Goal: Task Accomplishment & Management: Use online tool/utility

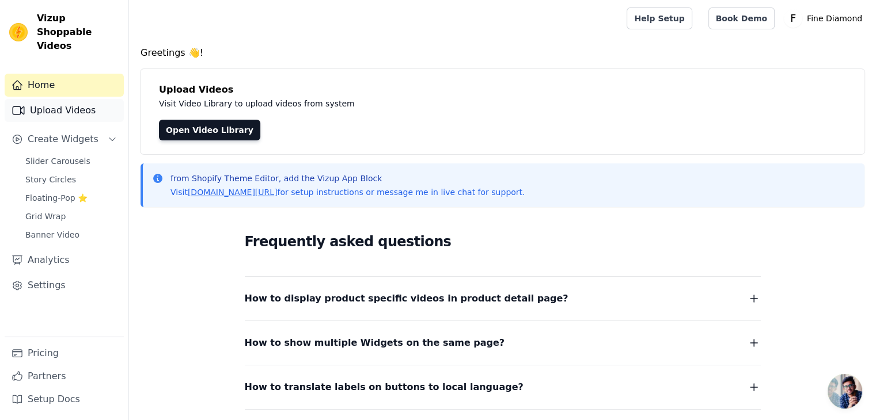
click at [74, 99] on link "Upload Videos" at bounding box center [64, 110] width 119 height 23
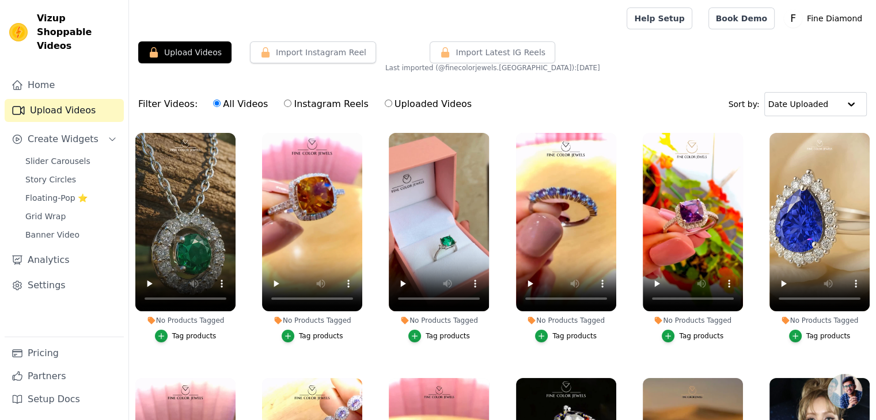
click at [311, 103] on label "Instagram Reels" at bounding box center [325, 104] width 85 height 15
click at [291, 103] on input "Instagram Reels" at bounding box center [287, 103] width 7 height 7
radio input "true"
click at [211, 48] on button "Upload Videos" at bounding box center [184, 52] width 93 height 22
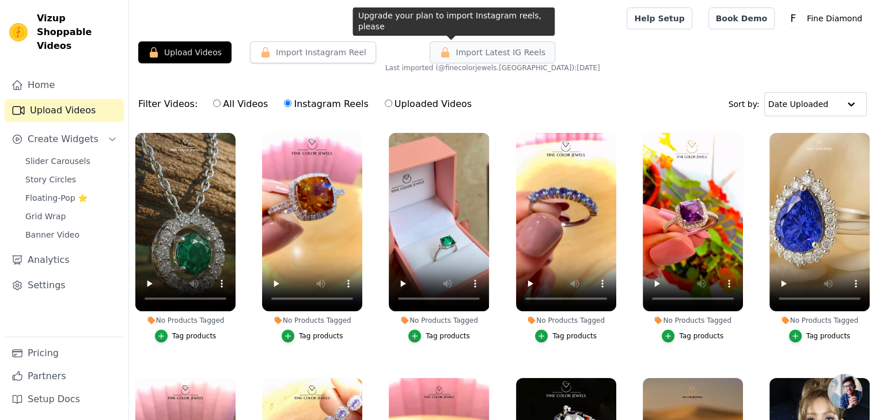
click at [461, 53] on span "Import Latest IG Reels" at bounding box center [501, 53] width 90 height 12
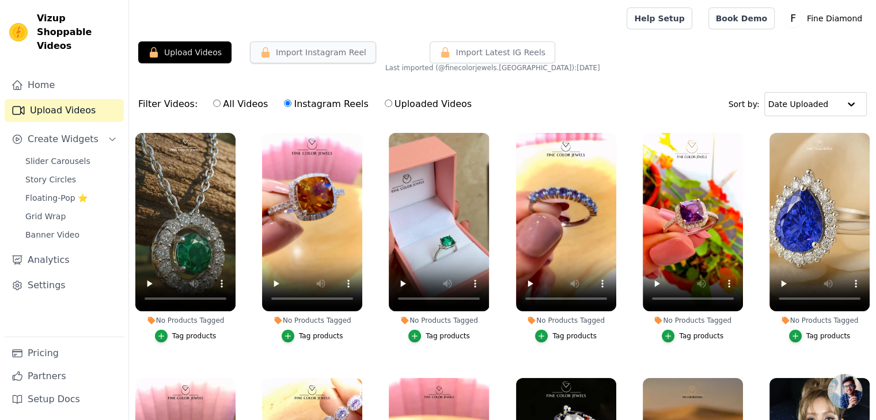
click at [333, 52] on button "Import Instagram Reel" at bounding box center [313, 52] width 126 height 22
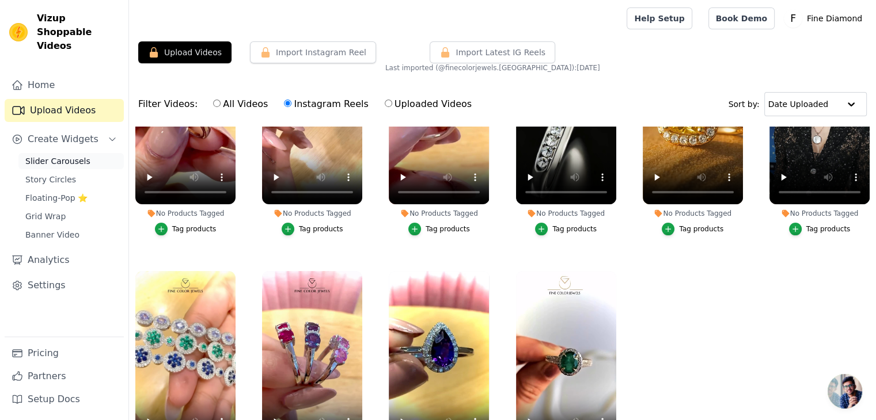
click at [46, 156] on span "Slider Carousels" at bounding box center [57, 162] width 65 height 12
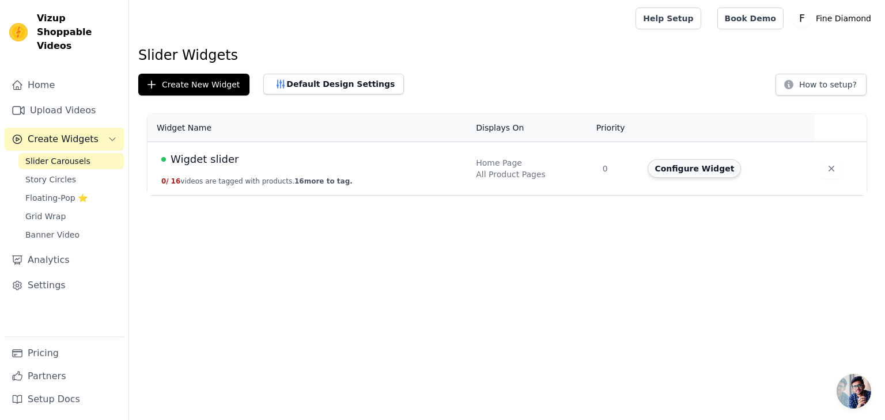
click at [684, 175] on button "Configure Widget" at bounding box center [693, 169] width 93 height 18
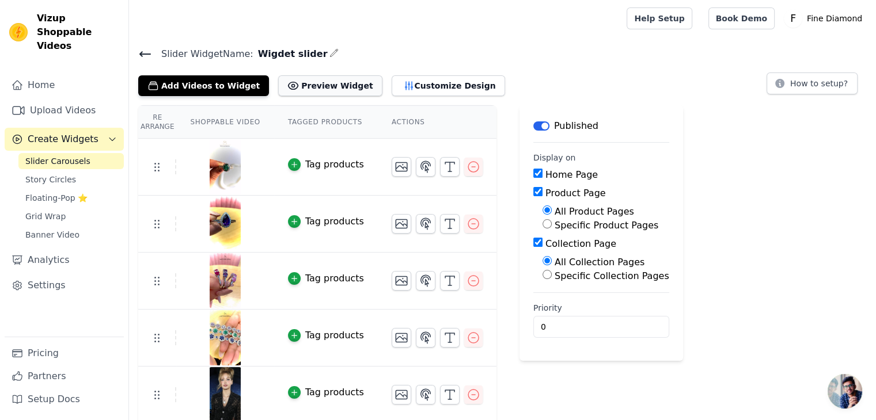
click at [321, 91] on button "Preview Widget" at bounding box center [330, 85] width 104 height 21
click at [404, 87] on button "Customize Design" at bounding box center [448, 85] width 113 height 21
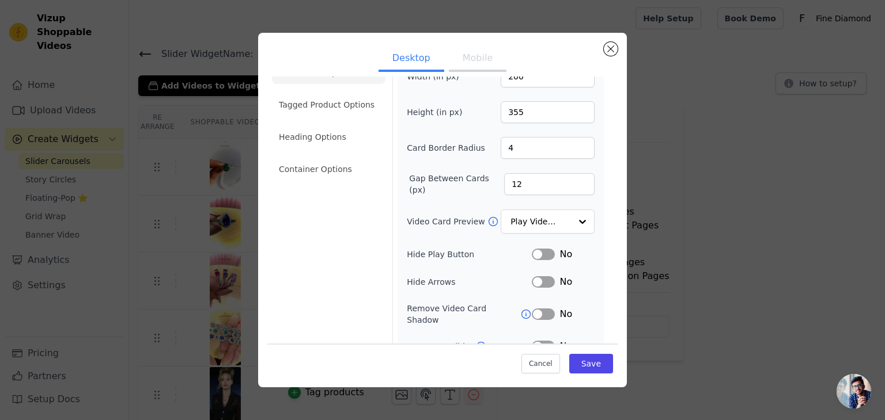
scroll to position [90, 0]
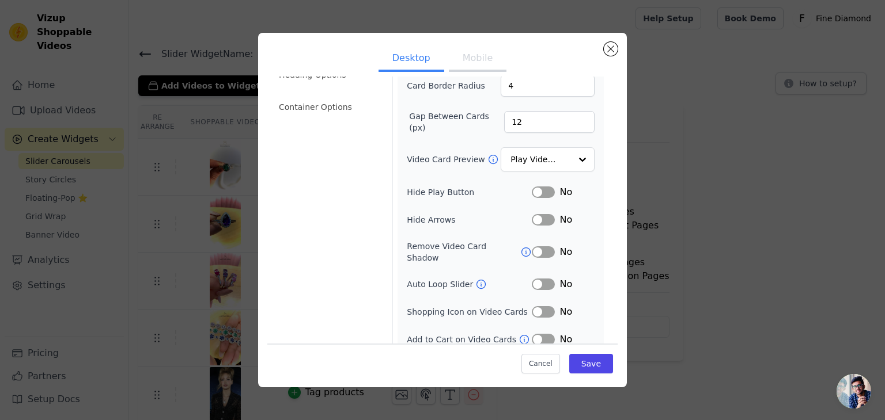
click at [532, 279] on button "Label" at bounding box center [543, 285] width 23 height 12
click at [539, 334] on button "Label" at bounding box center [543, 340] width 23 height 12
click at [537, 306] on button "Label" at bounding box center [543, 312] width 23 height 12
click at [583, 366] on button "Save" at bounding box center [591, 364] width 44 height 20
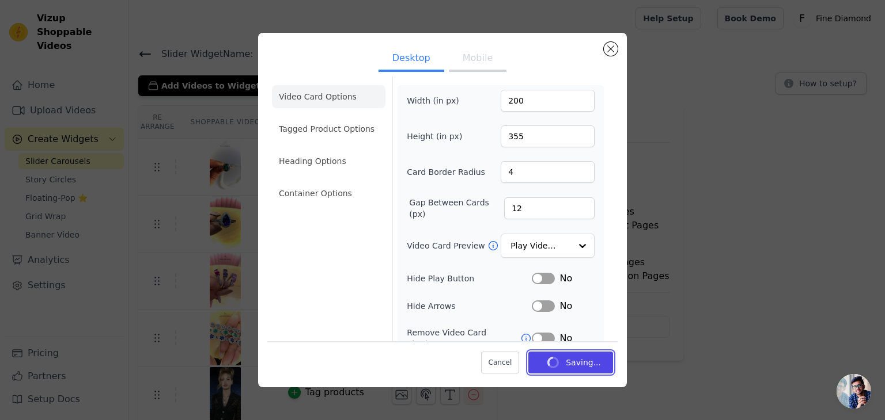
scroll to position [0, 0]
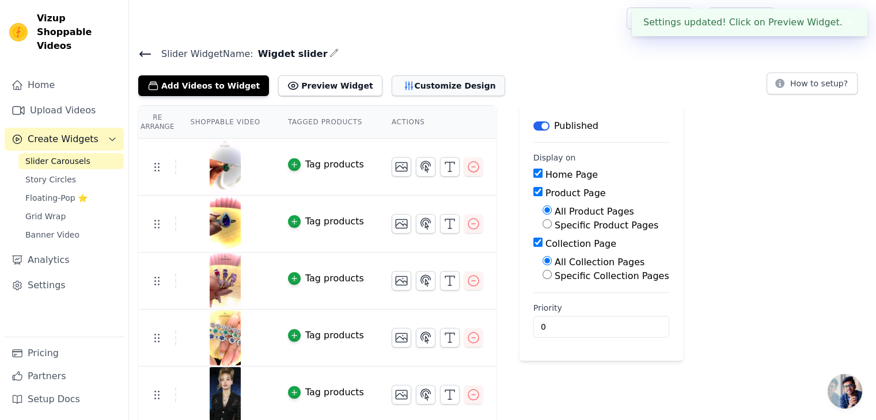
click at [422, 85] on button "Customize Design" at bounding box center [448, 85] width 113 height 21
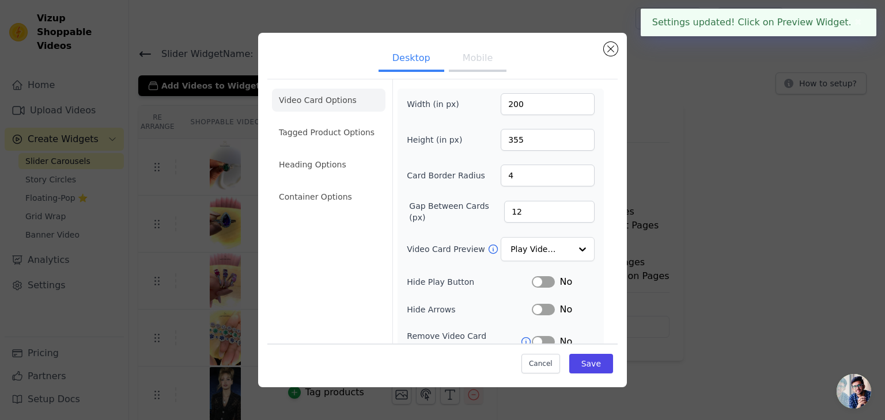
click at [483, 58] on button "Mobile" at bounding box center [478, 59] width 58 height 25
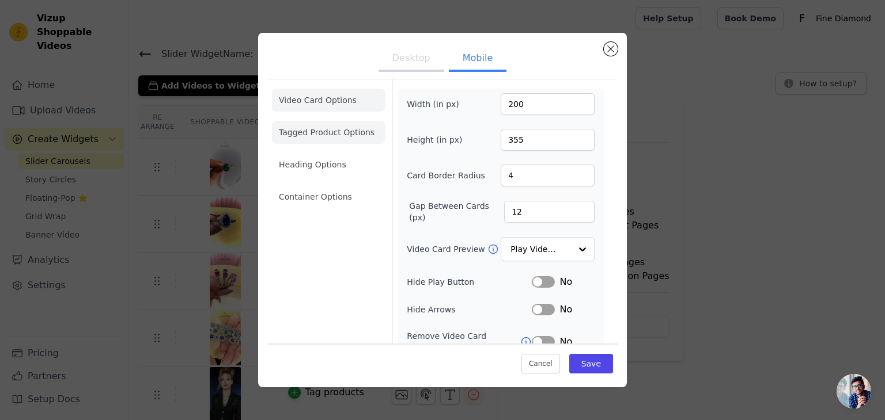
click at [348, 185] on li "Tagged Product Options" at bounding box center [328, 196] width 113 height 23
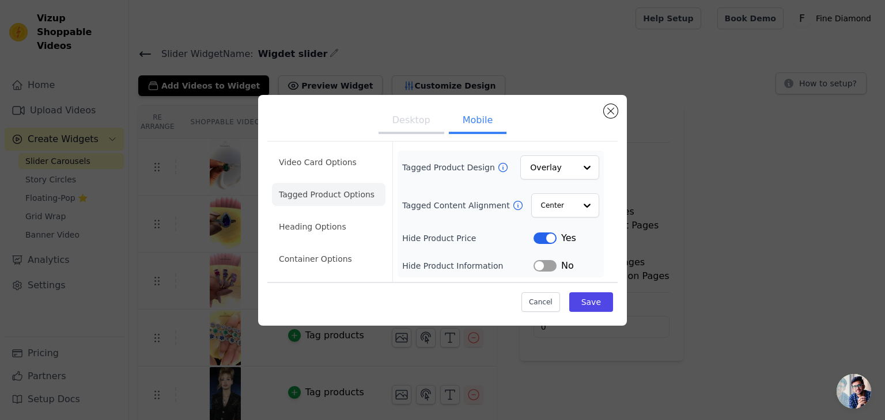
click at [545, 266] on button "Label" at bounding box center [544, 266] width 23 height 12
click at [413, 120] on button "Desktop" at bounding box center [411, 121] width 66 height 25
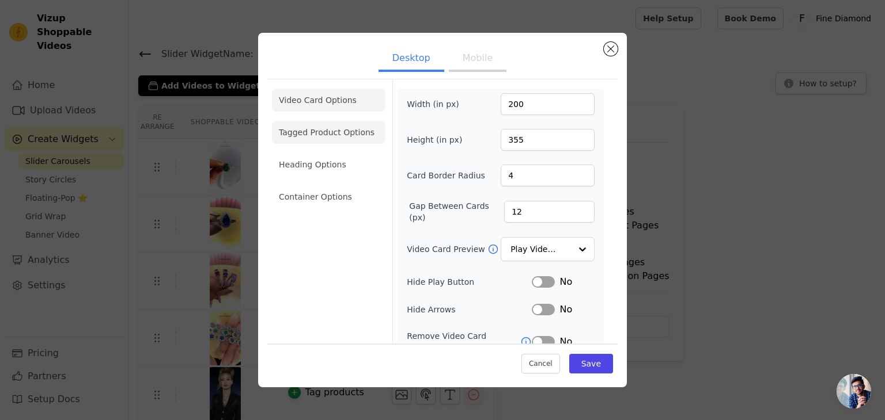
click at [327, 185] on li "Tagged Product Options" at bounding box center [328, 196] width 113 height 23
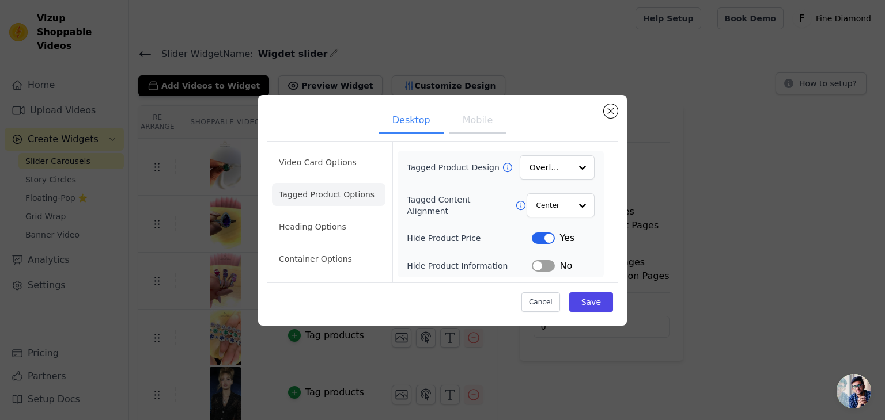
click at [545, 268] on button "Label" at bounding box center [543, 266] width 23 height 12
click at [586, 301] on button "Save" at bounding box center [591, 303] width 44 height 20
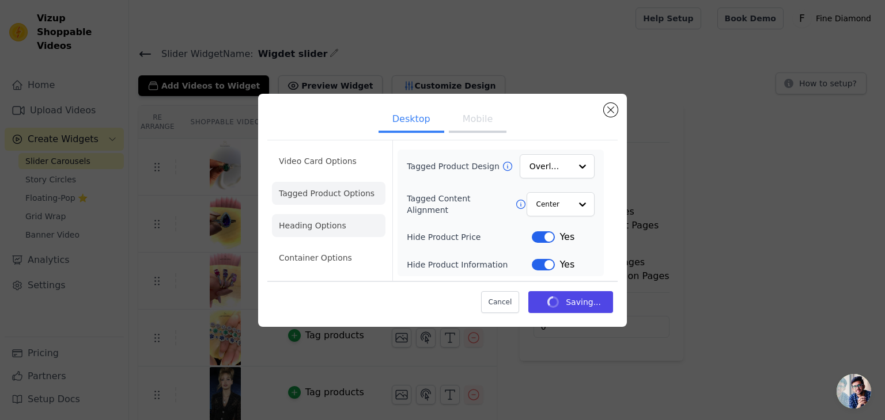
click at [333, 228] on li "Heading Options" at bounding box center [328, 225] width 113 height 23
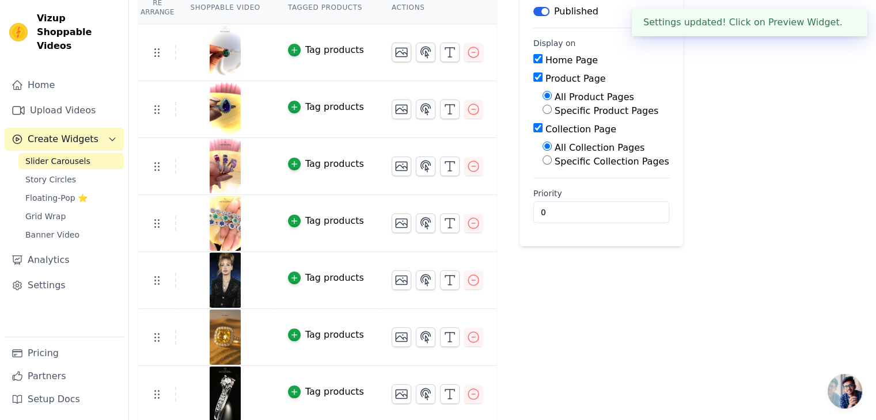
scroll to position [115, 0]
click at [76, 172] on link "Story Circles" at bounding box center [70, 180] width 105 height 16
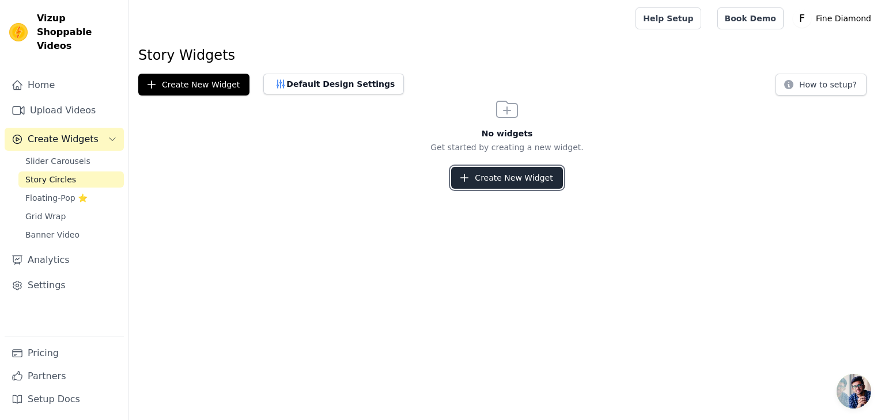
click at [522, 178] on button "Create New Widget" at bounding box center [506, 178] width 111 height 22
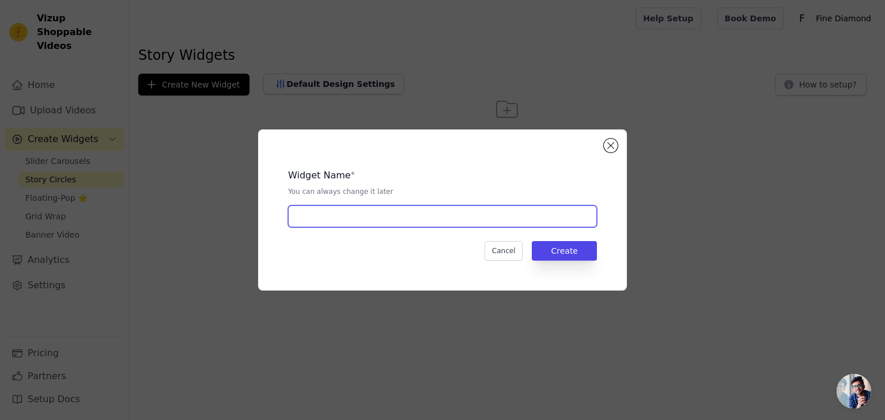
click at [352, 217] on input "text" at bounding box center [442, 217] width 309 height 22
type input "Story circle"
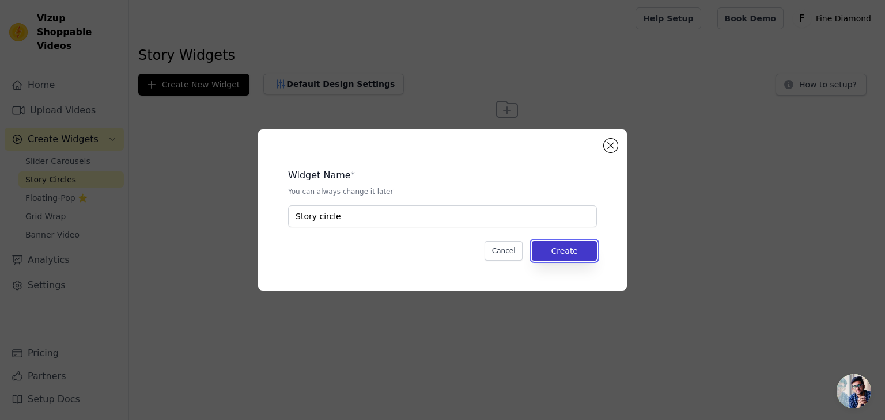
click at [564, 258] on button "Create" at bounding box center [564, 251] width 65 height 20
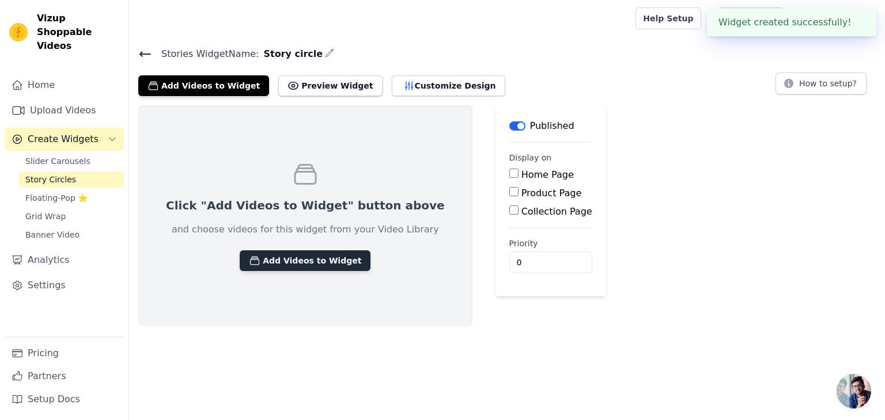
click at [265, 262] on button "Add Videos to Widget" at bounding box center [305, 261] width 131 height 21
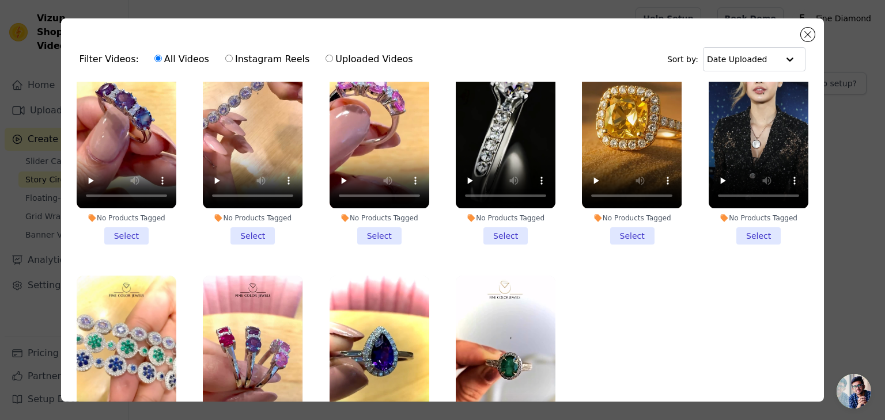
scroll to position [343, 0]
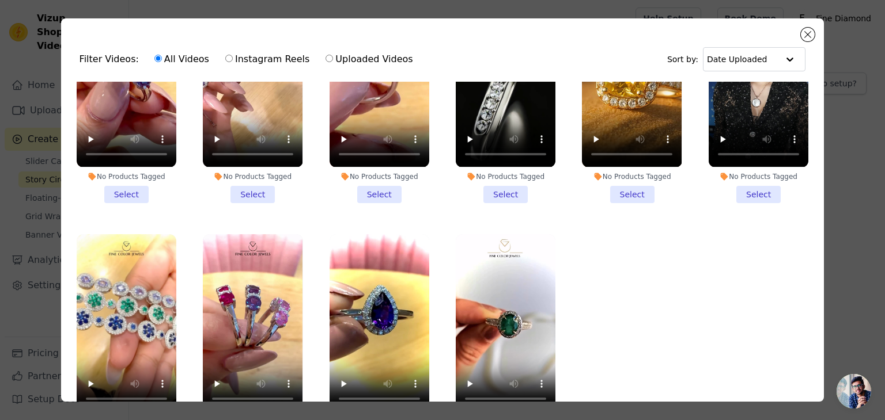
click at [238, 58] on label "Instagram Reels" at bounding box center [267, 59] width 85 height 15
click at [233, 58] on input "Instagram Reels" at bounding box center [228, 58] width 7 height 7
radio input "true"
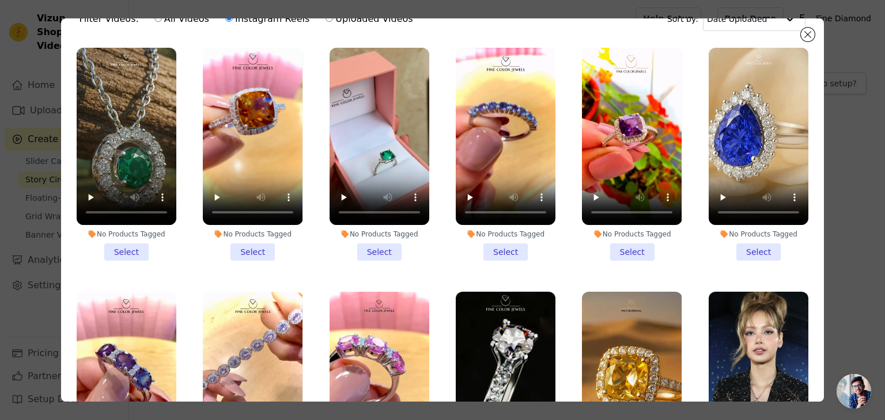
scroll to position [0, 0]
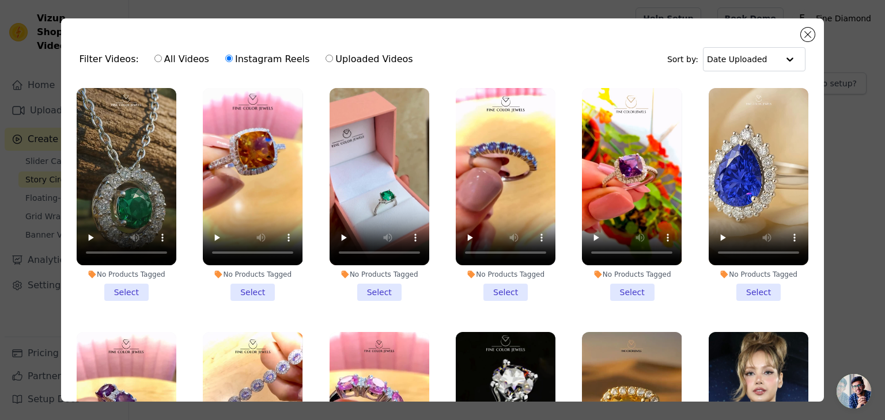
click at [299, 58] on div "All Videos Instagram Reels Uploaded Videos" at bounding box center [283, 59] width 271 height 26
click at [325, 57] on input "Uploaded Videos" at bounding box center [328, 58] width 7 height 7
radio input "true"
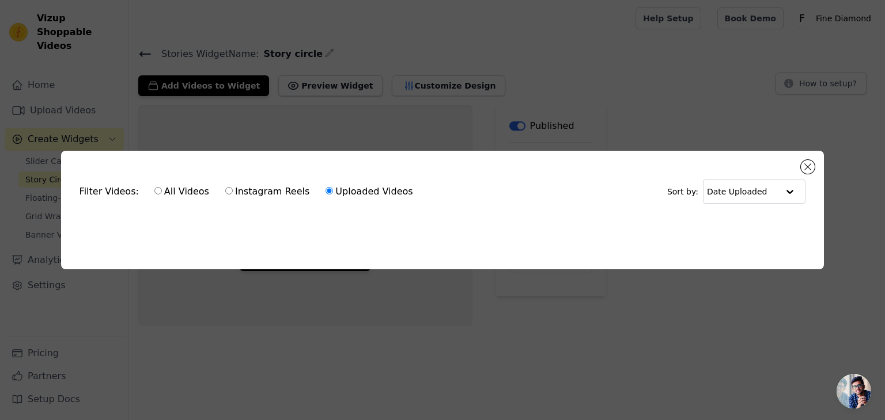
click at [236, 184] on label "Instagram Reels" at bounding box center [267, 191] width 85 height 15
click at [233, 187] on input "Instagram Reels" at bounding box center [228, 190] width 7 height 7
radio input "true"
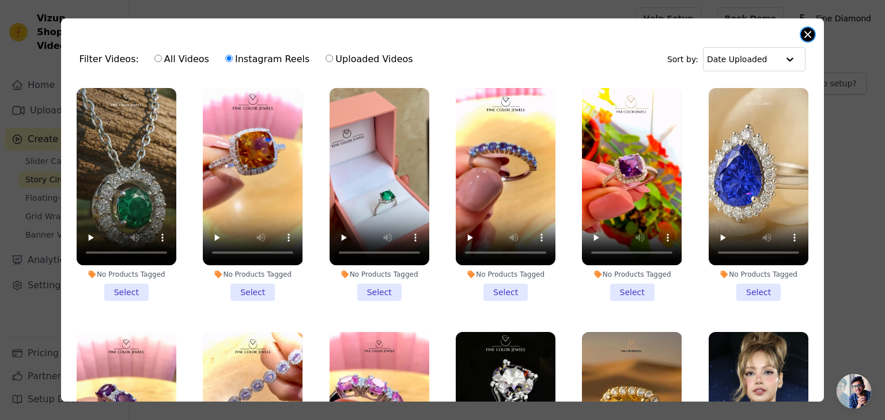
click at [807, 36] on button "Close modal" at bounding box center [808, 35] width 14 height 14
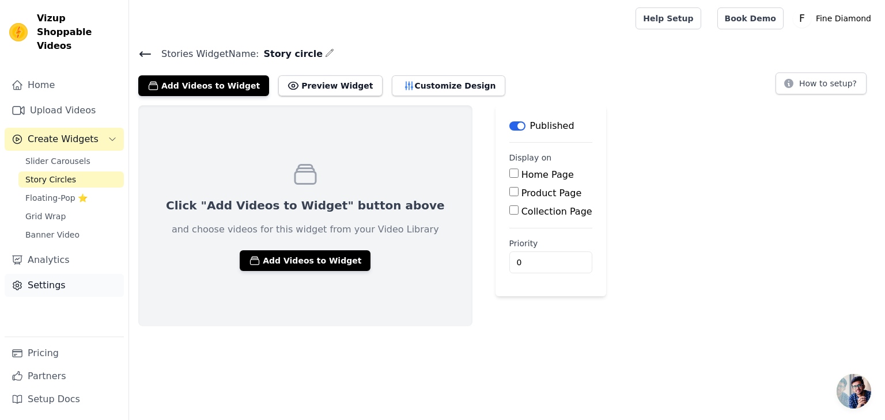
click at [47, 274] on link "Settings" at bounding box center [64, 285] width 119 height 23
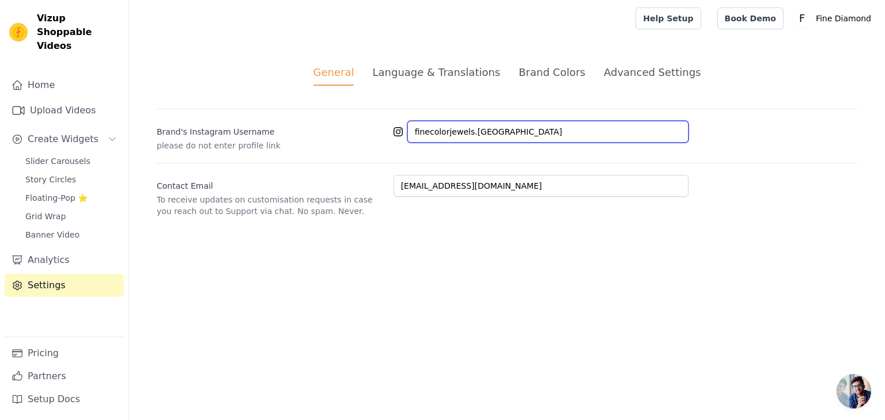
drag, startPoint x: 487, startPoint y: 131, endPoint x: 374, endPoint y: 134, distance: 112.3
click at [374, 134] on div "[PERSON_NAME]'s Instagram Username please do not enter profile link finecolorje…" at bounding box center [507, 130] width 700 height 43
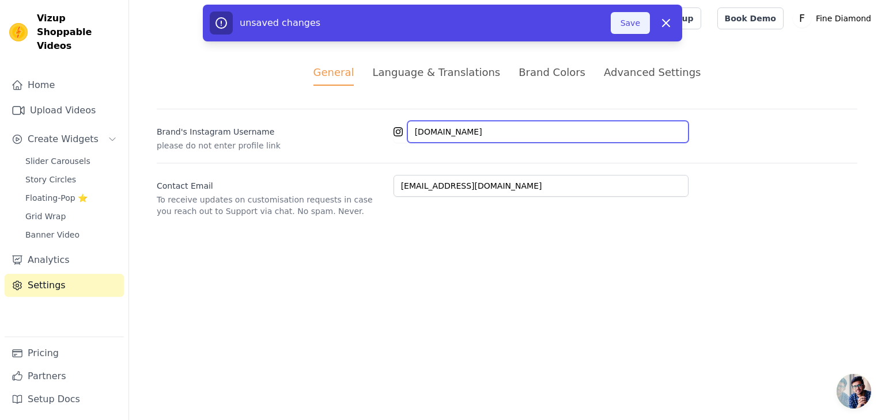
type input "[DOMAIN_NAME]"
click at [629, 26] on button "Save" at bounding box center [629, 23] width 39 height 22
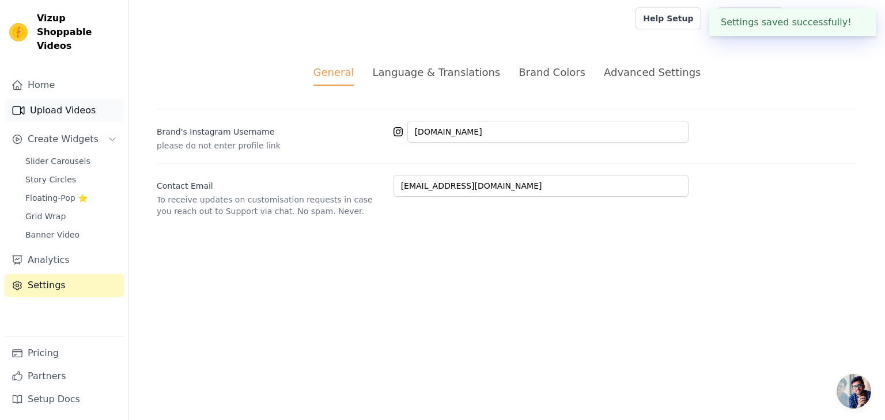
click at [48, 101] on link "Upload Videos" at bounding box center [64, 110] width 119 height 23
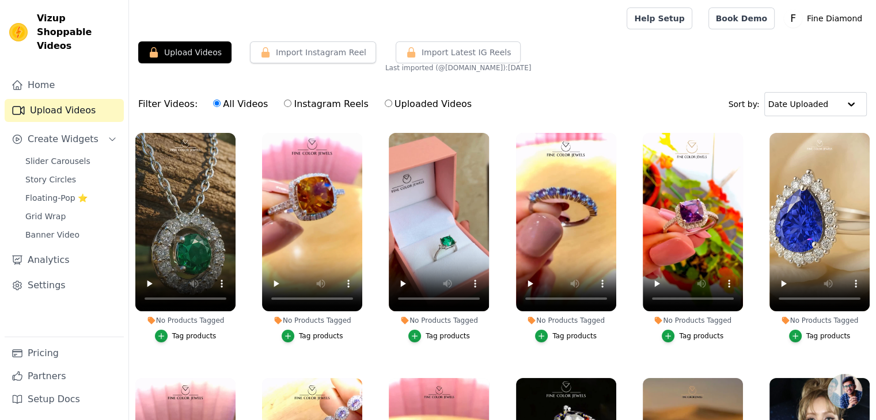
click at [295, 107] on label "Instagram Reels" at bounding box center [325, 104] width 85 height 15
click at [291, 107] on input "Instagram Reels" at bounding box center [287, 103] width 7 height 7
radio input "true"
click at [65, 229] on link "Banner Video" at bounding box center [70, 235] width 105 height 16
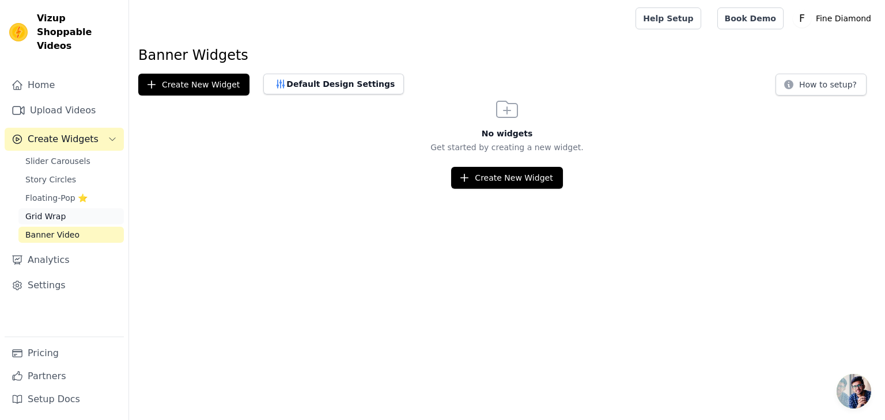
click at [59, 208] on link "Grid Wrap" at bounding box center [70, 216] width 105 height 16
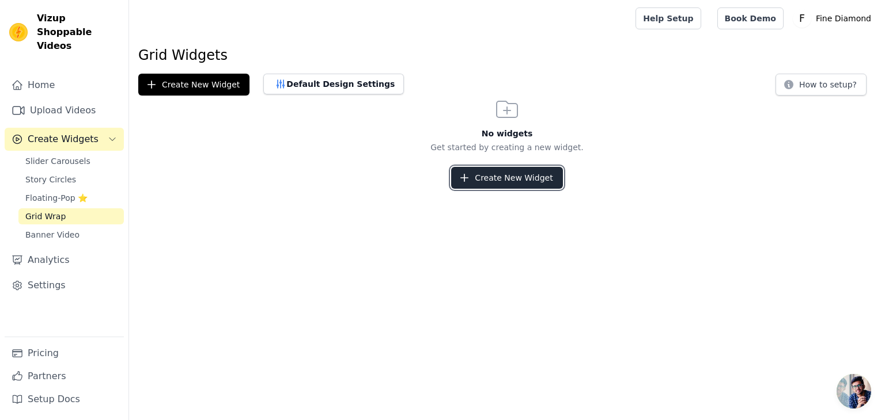
click at [482, 181] on button "Create New Widget" at bounding box center [506, 178] width 111 height 22
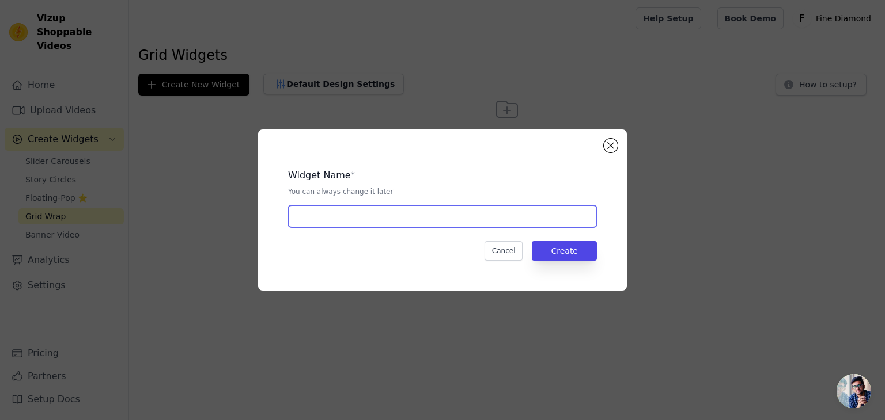
click at [352, 223] on input "text" at bounding box center [442, 217] width 309 height 22
type input "Grid"
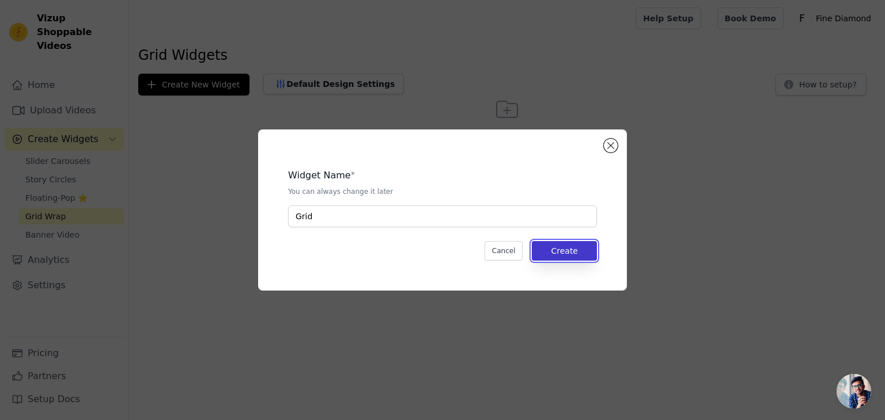
click at [569, 252] on button "Create" at bounding box center [564, 251] width 65 height 20
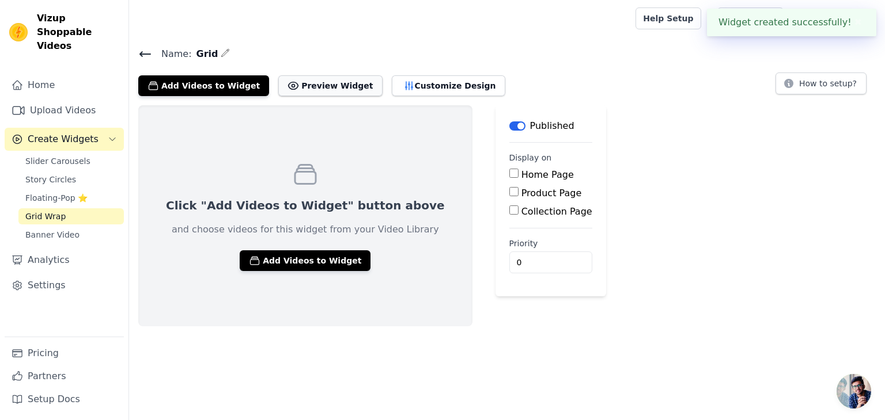
click at [307, 89] on button "Preview Widget" at bounding box center [330, 85] width 104 height 21
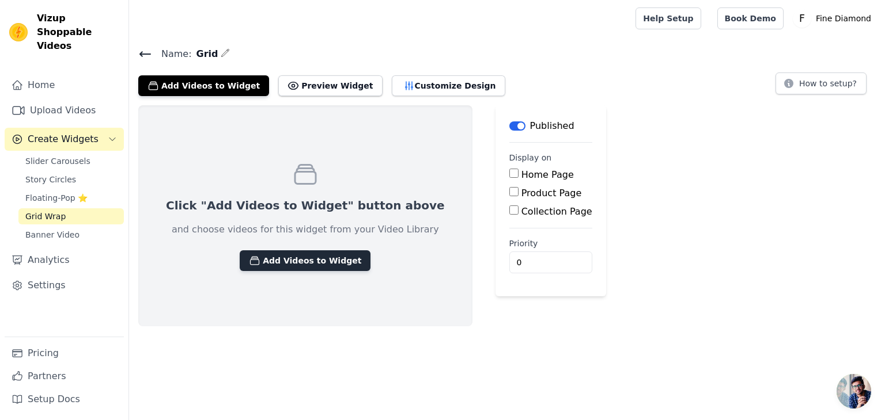
click at [290, 266] on button "Add Videos to Widget" at bounding box center [305, 261] width 131 height 21
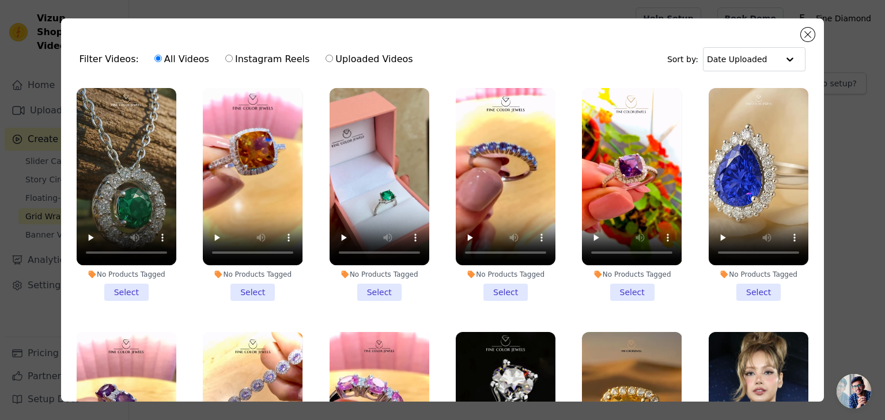
click at [126, 286] on li "No Products Tagged Select" at bounding box center [127, 194] width 100 height 213
click at [0, 0] on input "No Products Tagged Select" at bounding box center [0, 0] width 0 height 0
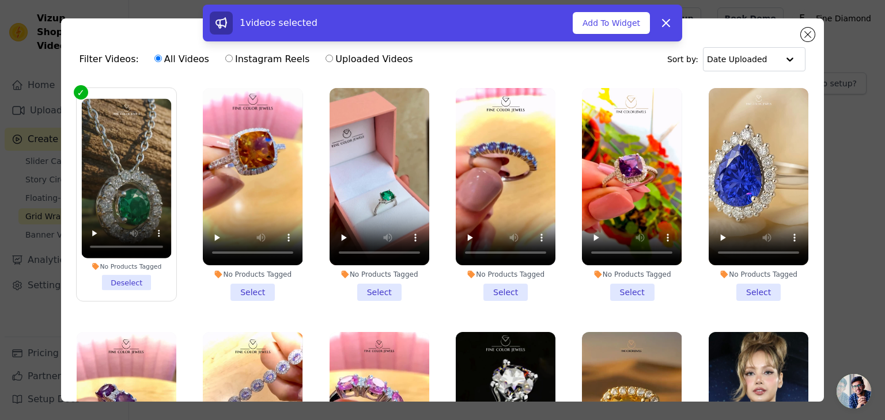
click at [235, 287] on li "No Products Tagged Select" at bounding box center [253, 194] width 100 height 213
click at [0, 0] on input "No Products Tagged Select" at bounding box center [0, 0] width 0 height 0
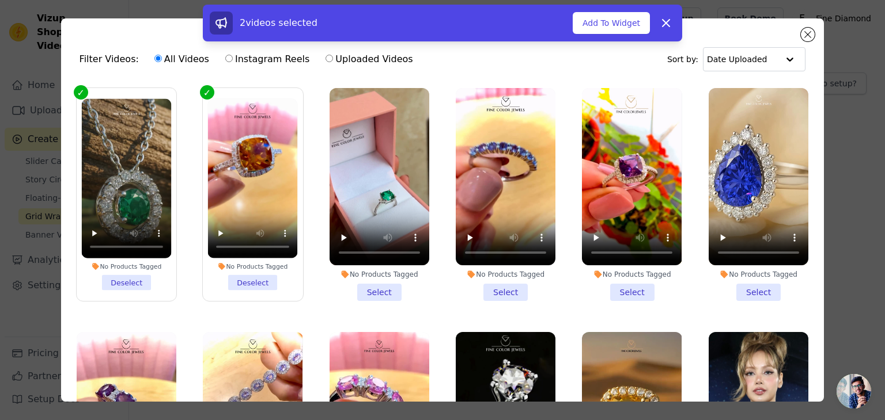
click at [366, 282] on li "No Products Tagged Select" at bounding box center [379, 194] width 100 height 213
click at [0, 0] on input "No Products Tagged Select" at bounding box center [0, 0] width 0 height 0
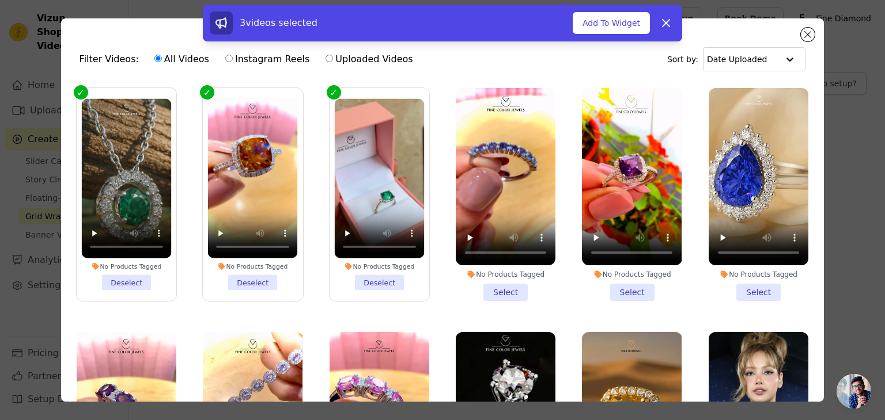
click at [506, 286] on li "No Products Tagged Select" at bounding box center [506, 194] width 100 height 213
click at [0, 0] on input "No Products Tagged Select" at bounding box center [0, 0] width 0 height 0
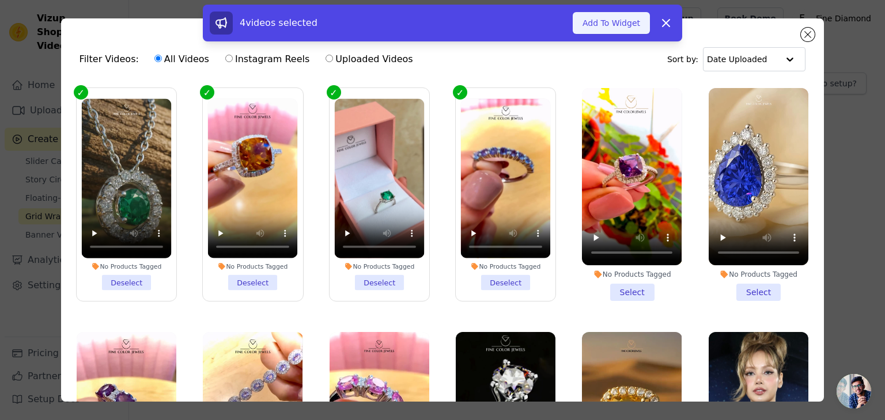
click at [610, 20] on button "Add To Widget" at bounding box center [610, 23] width 77 height 22
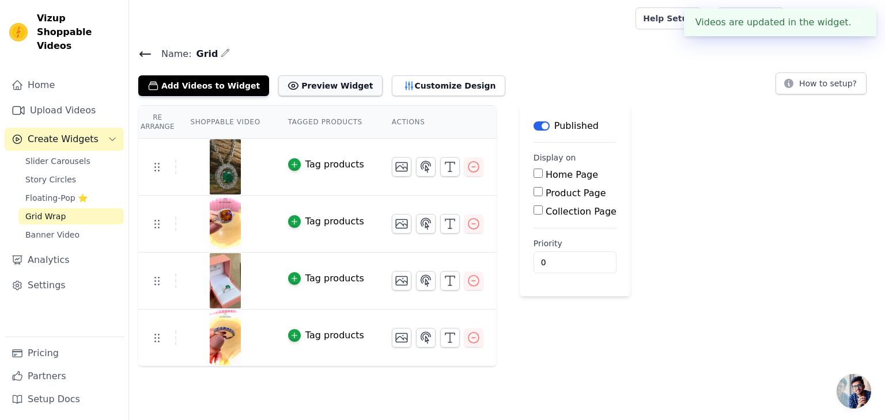
click at [318, 84] on button "Preview Widget" at bounding box center [330, 85] width 104 height 21
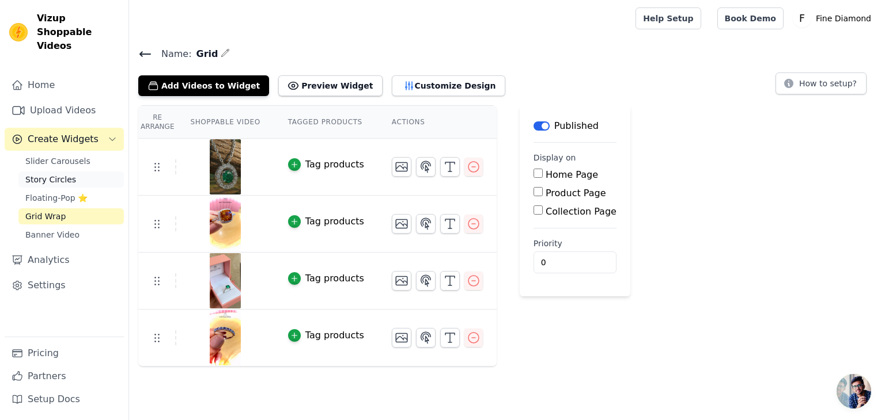
click at [70, 172] on link "Story Circles" at bounding box center [70, 180] width 105 height 16
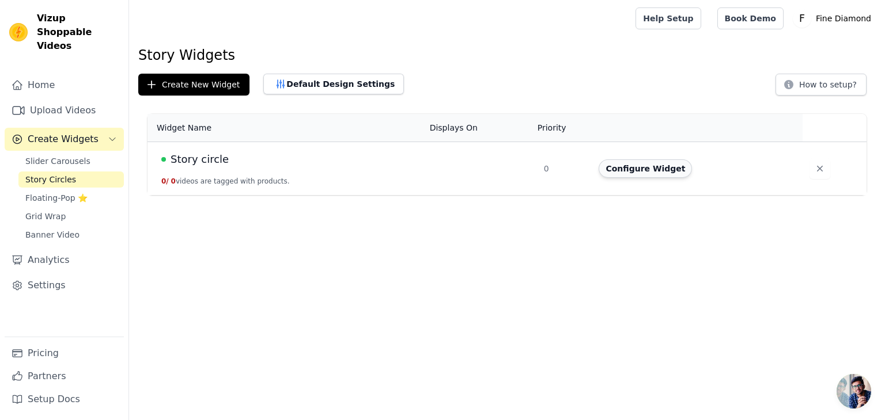
click at [624, 170] on button "Configure Widget" at bounding box center [644, 169] width 93 height 18
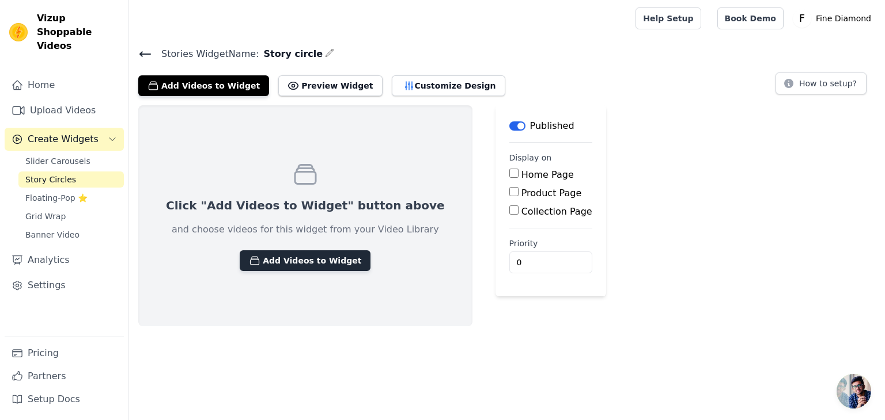
click at [290, 254] on button "Add Videos to Widget" at bounding box center [305, 261] width 131 height 21
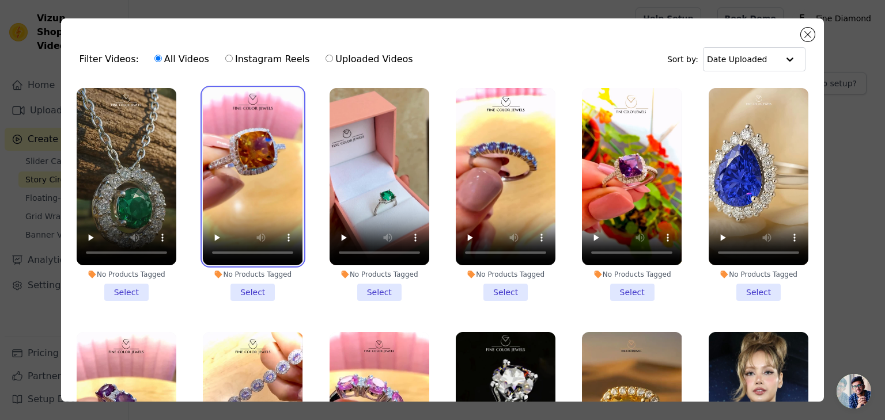
click at [246, 187] on video at bounding box center [253, 176] width 100 height 177
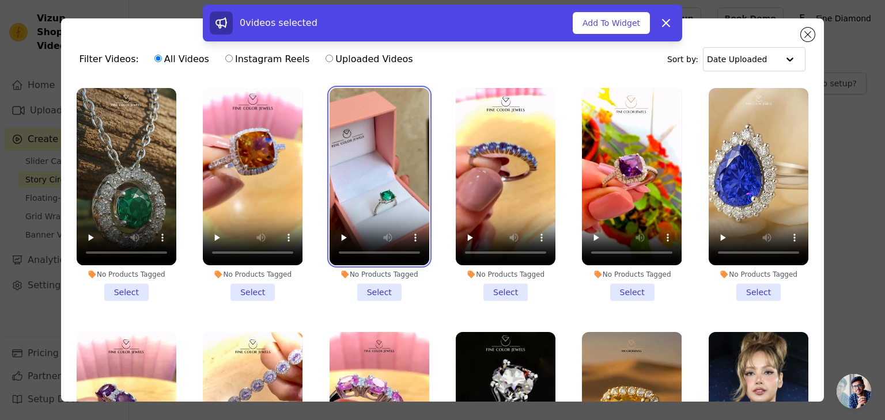
click at [334, 215] on video at bounding box center [379, 176] width 100 height 177
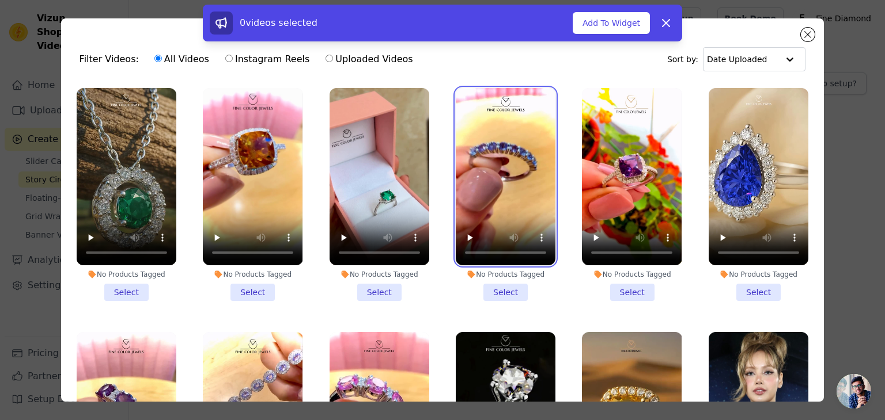
click at [512, 204] on video at bounding box center [506, 176] width 100 height 177
click at [493, 290] on li "No Products Tagged Select" at bounding box center [506, 194] width 100 height 213
click at [0, 0] on input "No Products Tagged Select" at bounding box center [0, 0] width 0 height 0
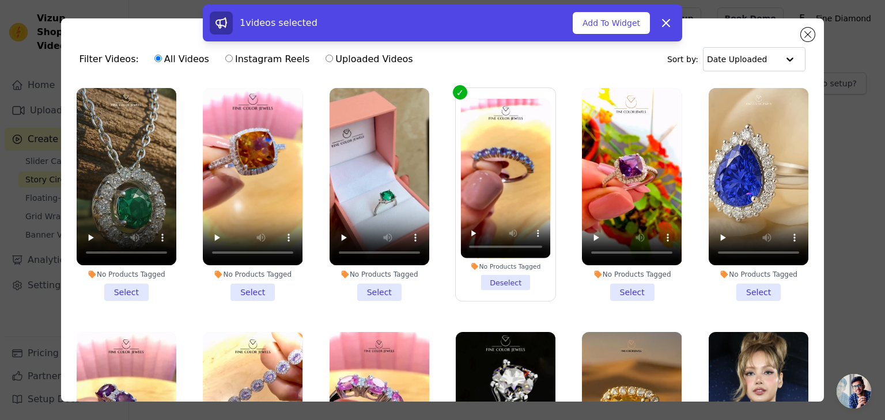
click at [622, 287] on li "No Products Tagged Select" at bounding box center [632, 194] width 100 height 213
click at [0, 0] on input "No Products Tagged Select" at bounding box center [0, 0] width 0 height 0
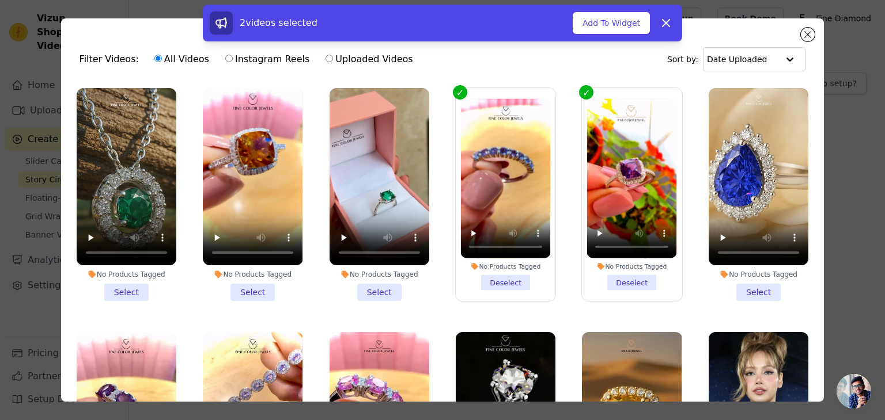
click at [737, 284] on li "No Products Tagged Select" at bounding box center [758, 194] width 100 height 213
click at [0, 0] on input "No Products Tagged Select" at bounding box center [0, 0] width 0 height 0
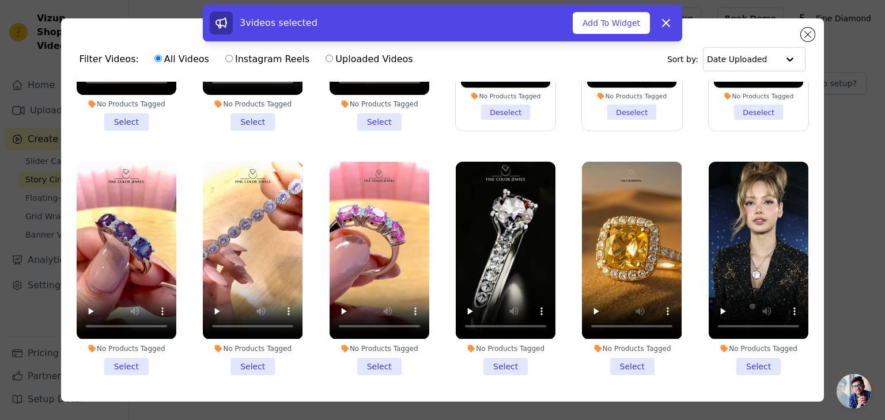
scroll to position [230, 0]
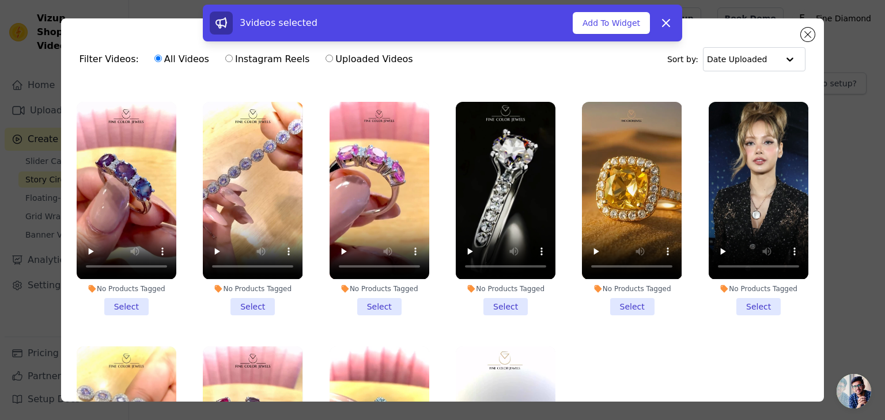
click at [367, 299] on li "No Products Tagged Select" at bounding box center [379, 208] width 100 height 213
click at [0, 0] on input "No Products Tagged Select" at bounding box center [0, 0] width 0 height 0
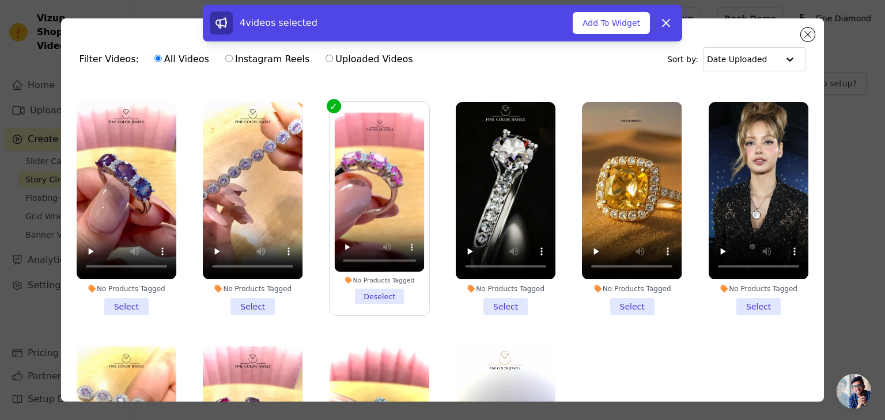
click at [251, 299] on li "No Products Tagged Select" at bounding box center [253, 208] width 100 height 213
click at [0, 0] on input "No Products Tagged Select" at bounding box center [0, 0] width 0 height 0
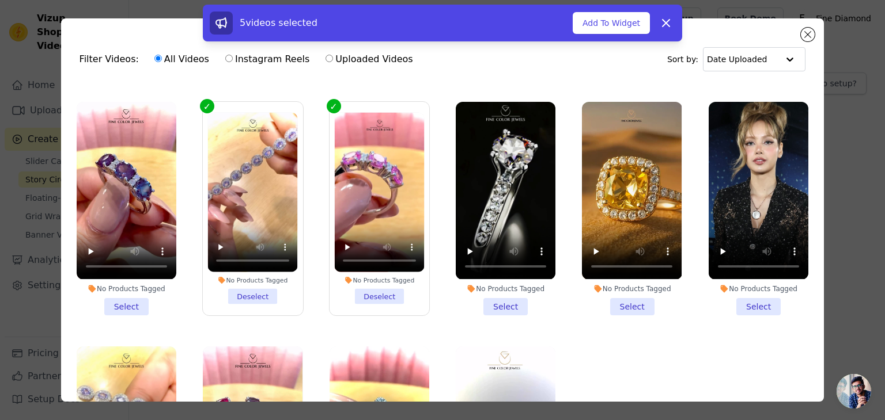
click at [134, 299] on li "No Products Tagged Select" at bounding box center [127, 208] width 100 height 213
click at [0, 0] on input "No Products Tagged Select" at bounding box center [0, 0] width 0 height 0
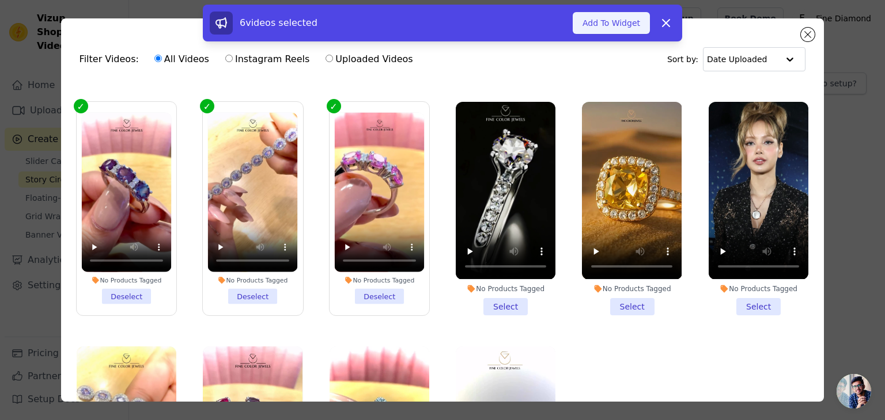
click at [621, 20] on button "Add To Widget" at bounding box center [610, 23] width 77 height 22
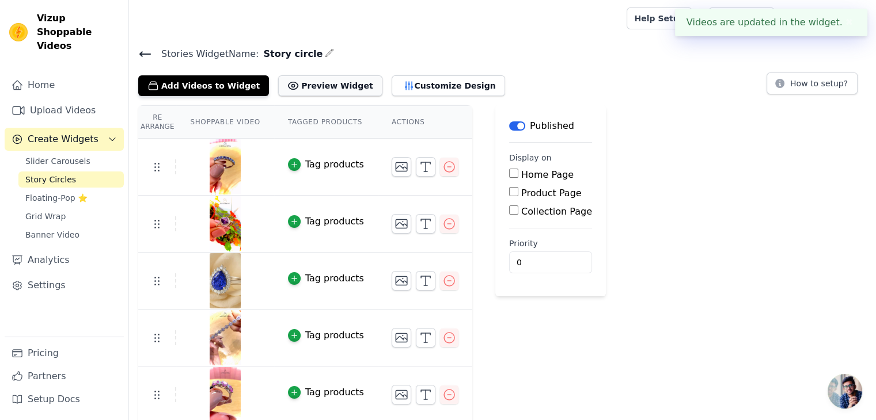
click at [322, 83] on button "Preview Widget" at bounding box center [330, 85] width 104 height 21
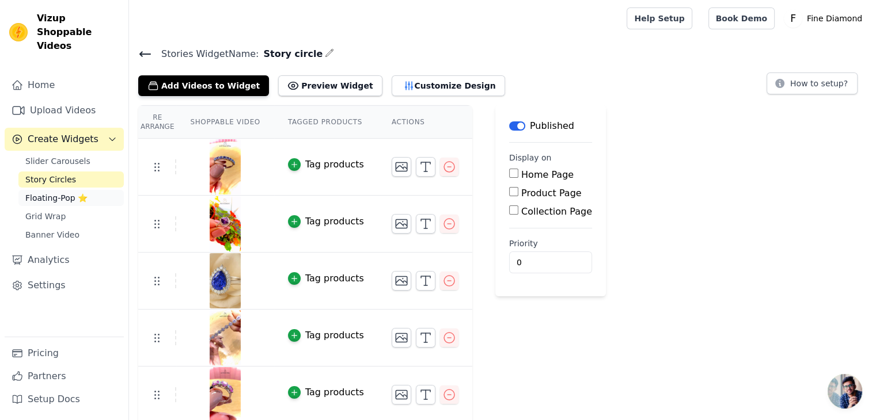
click at [41, 192] on span "Floating-Pop ⭐" at bounding box center [56, 198] width 62 height 12
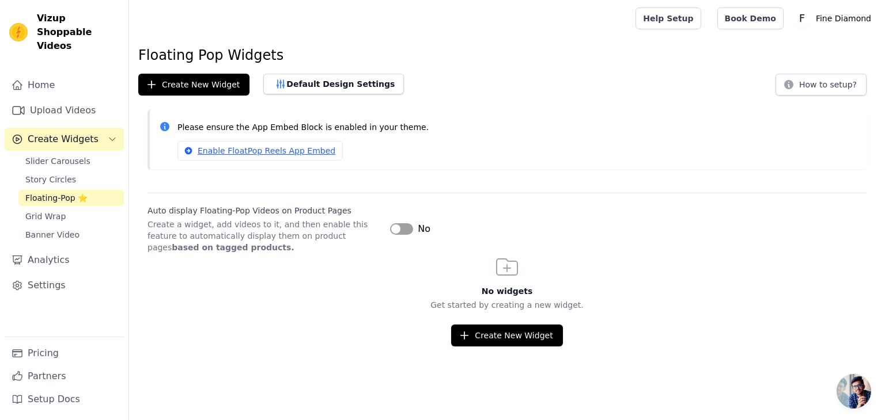
click at [406, 233] on button "Label" at bounding box center [401, 229] width 23 height 12
click at [813, 92] on button "How to setup?" at bounding box center [820, 85] width 91 height 22
click at [40, 229] on span "Banner Video" at bounding box center [52, 235] width 54 height 12
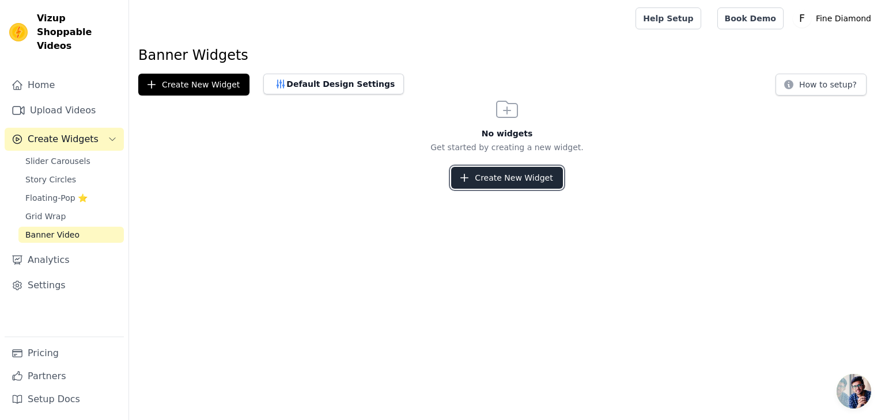
click at [494, 177] on button "Create New Widget" at bounding box center [506, 178] width 111 height 22
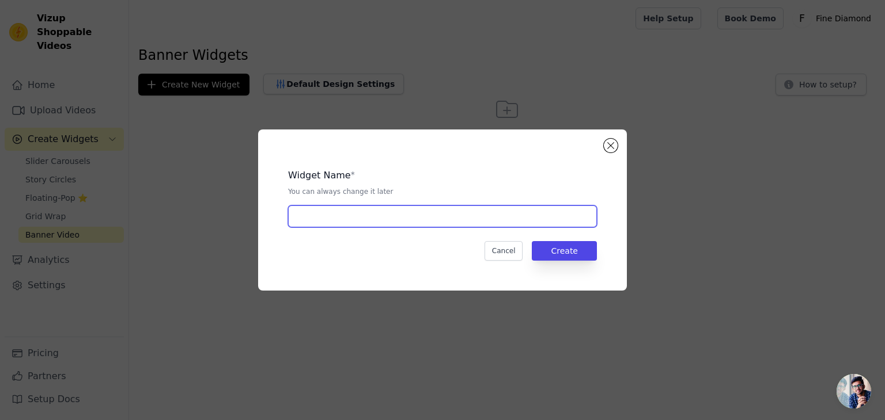
click at [416, 224] on input "text" at bounding box center [442, 217] width 309 height 22
type input "Banner"
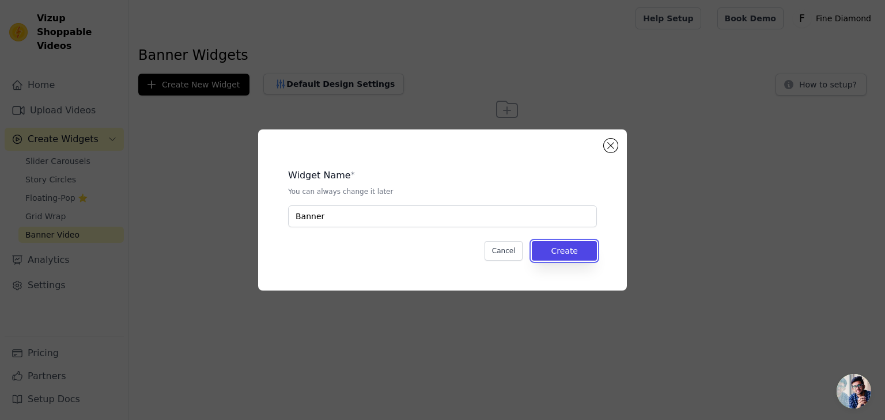
click at [597, 249] on div "Widget Name * You can always change it later Banner Cancel Create" at bounding box center [442, 210] width 332 height 124
click at [564, 253] on button "Create" at bounding box center [564, 251] width 65 height 20
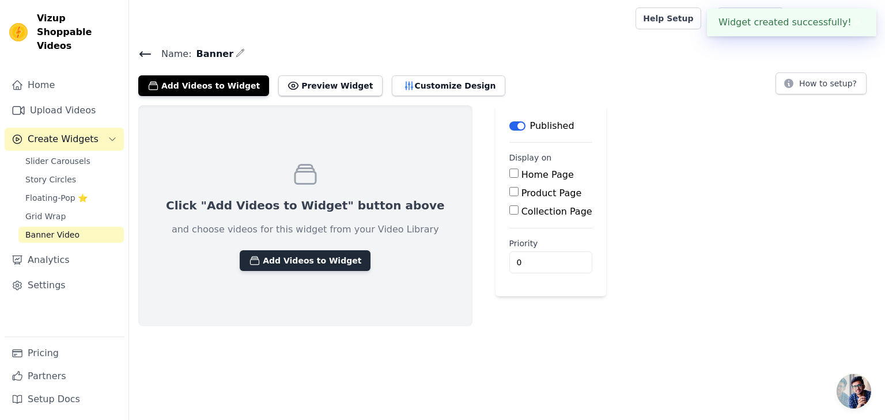
click at [291, 261] on button "Add Videos to Widget" at bounding box center [305, 261] width 131 height 21
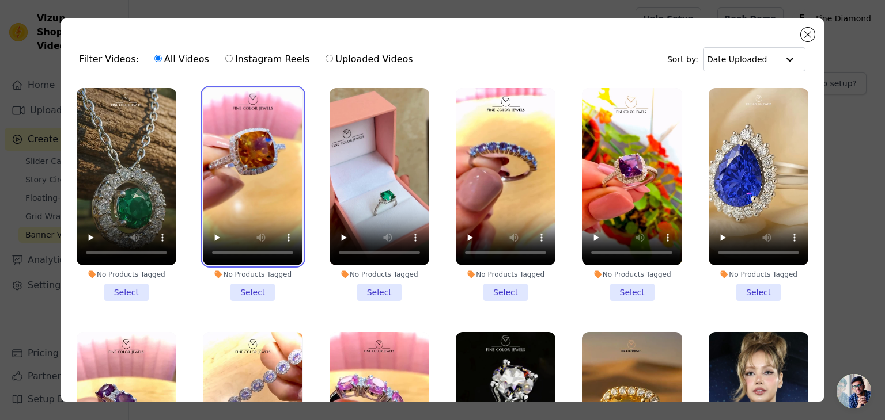
click at [264, 200] on video at bounding box center [253, 176] width 100 height 177
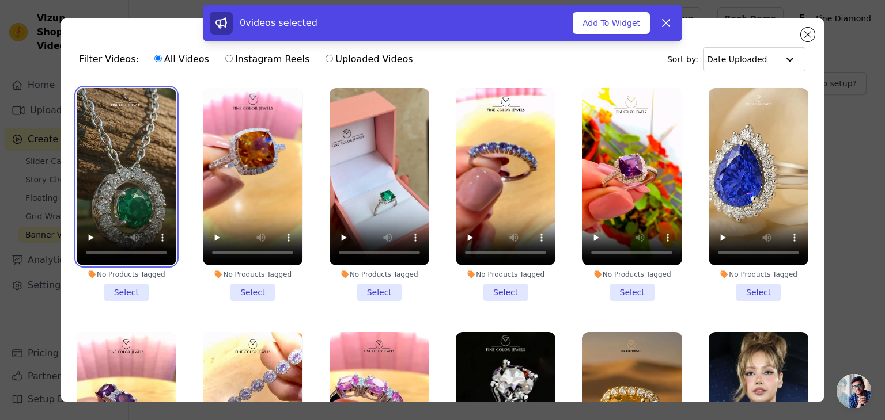
click at [123, 203] on video at bounding box center [127, 176] width 100 height 177
click at [118, 297] on li "No Products Tagged Select" at bounding box center [127, 194] width 100 height 213
click at [0, 0] on input "No Products Tagged Select" at bounding box center [0, 0] width 0 height 0
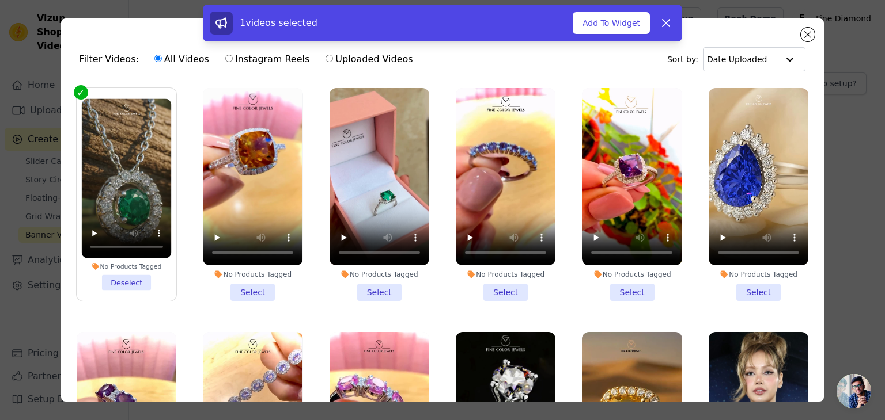
click at [255, 289] on li "No Products Tagged Select" at bounding box center [253, 194] width 100 height 213
click at [0, 0] on input "No Products Tagged Select" at bounding box center [0, 0] width 0 height 0
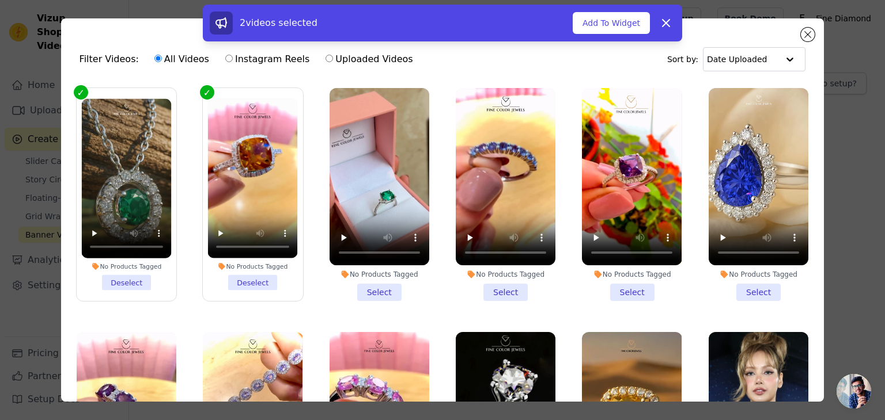
click at [352, 284] on li "No Products Tagged Select" at bounding box center [379, 194] width 100 height 213
click at [0, 0] on input "No Products Tagged Select" at bounding box center [0, 0] width 0 height 0
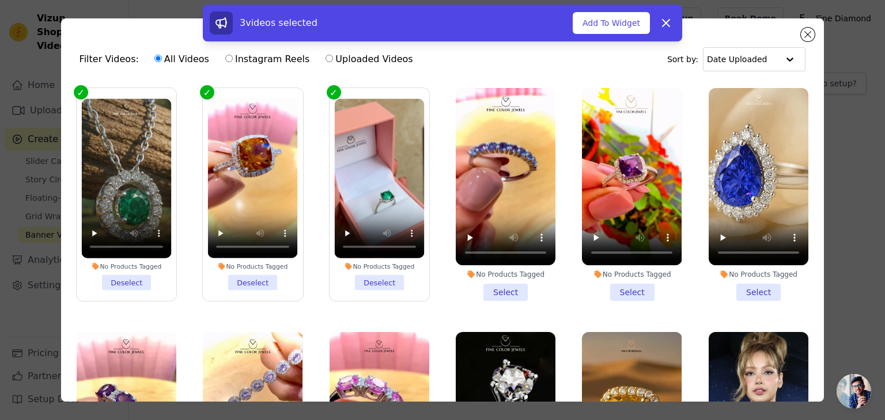
drag, startPoint x: 490, startPoint y: 283, endPoint x: 505, endPoint y: 284, distance: 14.4
click at [491, 283] on li "No Products Tagged Select" at bounding box center [506, 194] width 100 height 213
click at [0, 0] on input "No Products Tagged Select" at bounding box center [0, 0] width 0 height 0
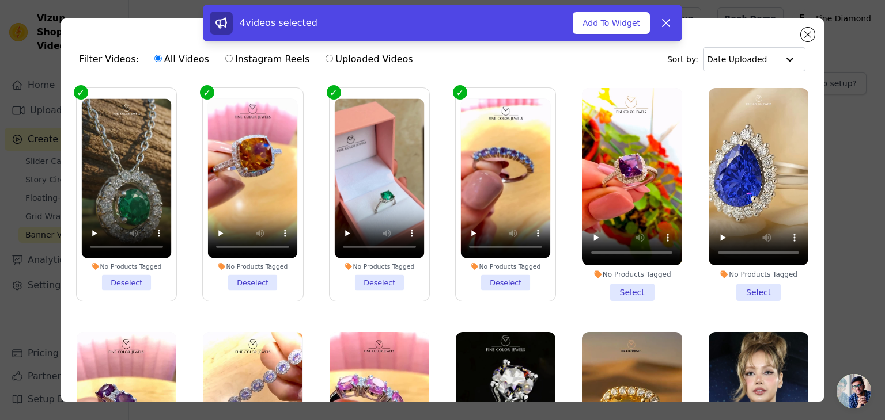
click at [610, 287] on li "No Products Tagged Select" at bounding box center [632, 194] width 100 height 213
click at [0, 0] on input "No Products Tagged Select" at bounding box center [0, 0] width 0 height 0
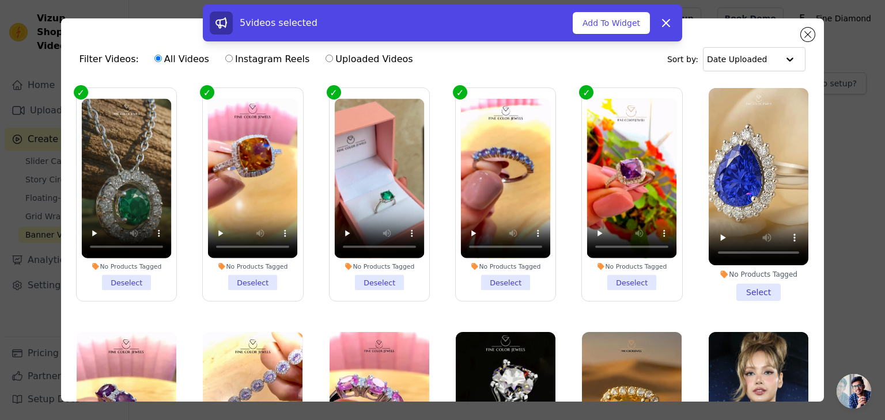
click at [750, 288] on li "No Products Tagged Select" at bounding box center [758, 194] width 100 height 213
click at [0, 0] on input "No Products Tagged Select" at bounding box center [0, 0] width 0 height 0
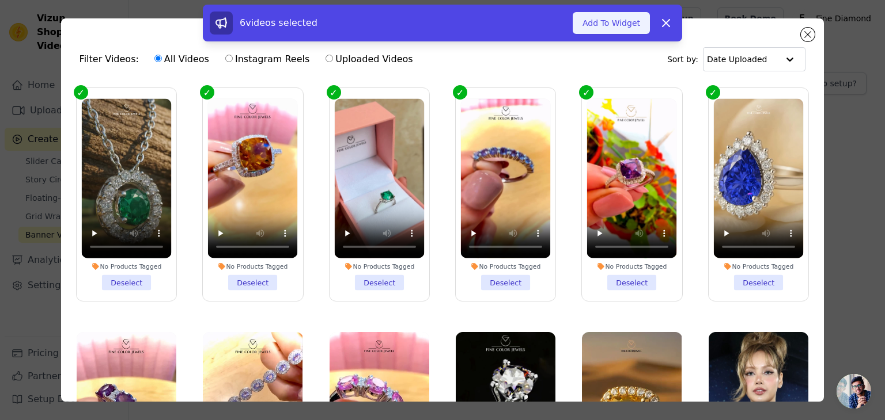
click at [602, 25] on button "Add To Widget" at bounding box center [610, 23] width 77 height 22
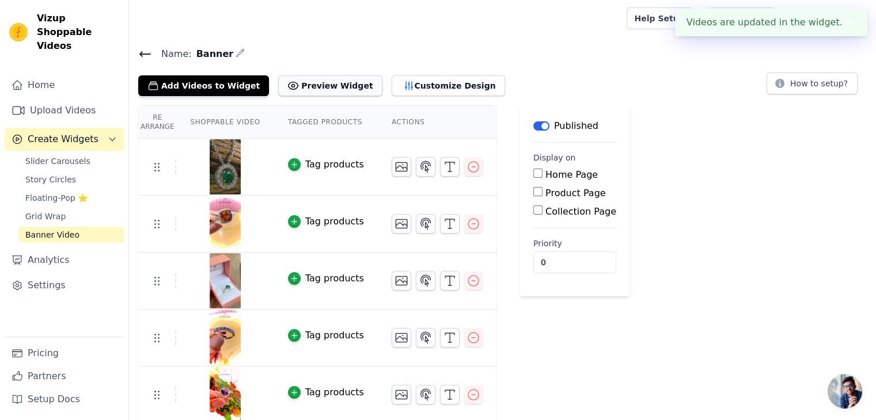
click at [298, 85] on button "Preview Widget" at bounding box center [330, 85] width 104 height 21
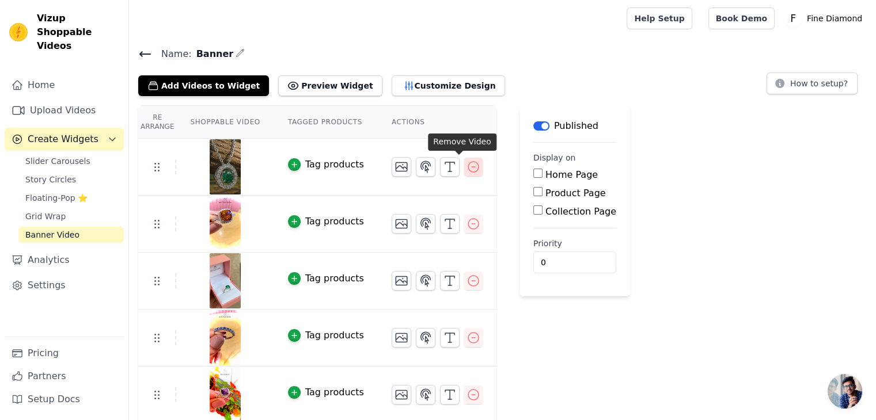
click at [467, 167] on icon "button" at bounding box center [474, 167] width 14 height 14
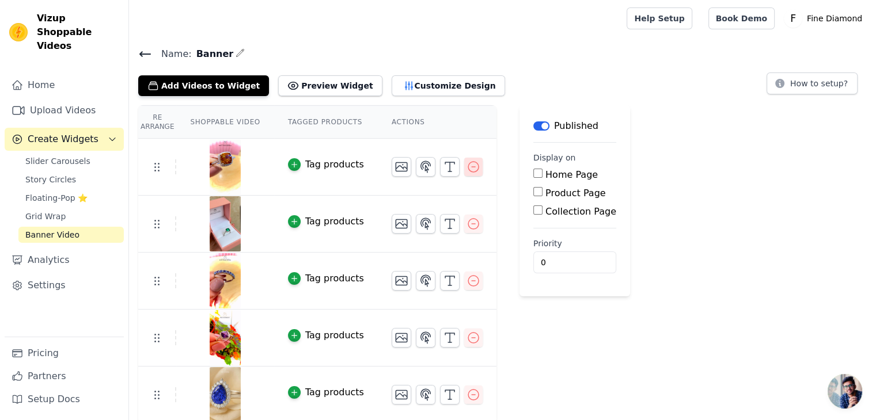
click at [467, 162] on icon "button" at bounding box center [474, 167] width 14 height 14
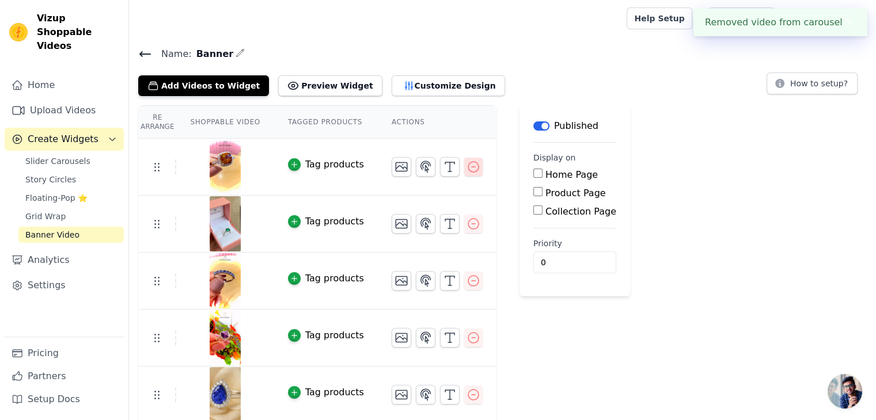
click at [467, 162] on icon "button" at bounding box center [474, 167] width 14 height 14
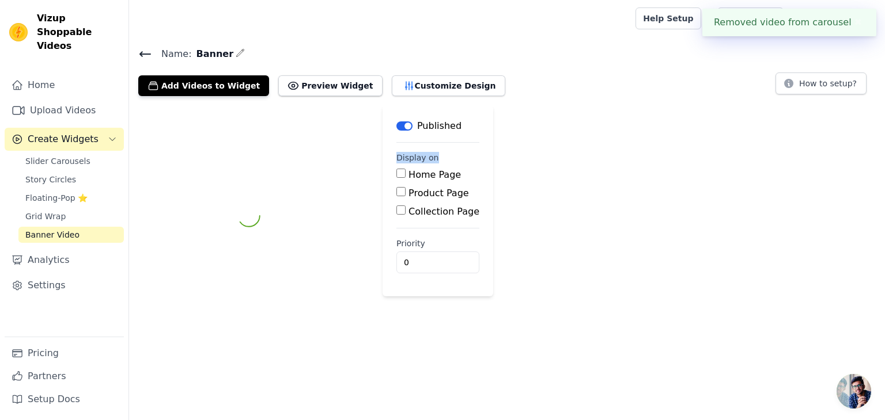
click at [458, 162] on fieldset "Display on Home Page Product Page Collection Page" at bounding box center [437, 185] width 83 height 67
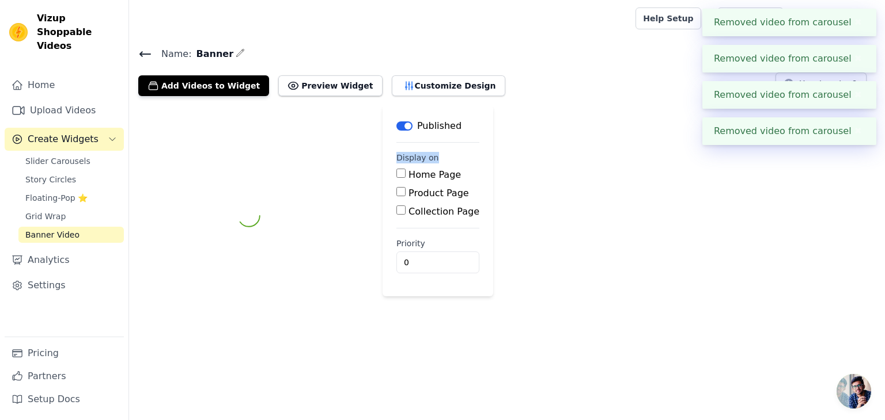
click at [458, 169] on div "Label Published Display on Home Page Product Page Collection Page Priority 0" at bounding box center [507, 215] width 756 height 221
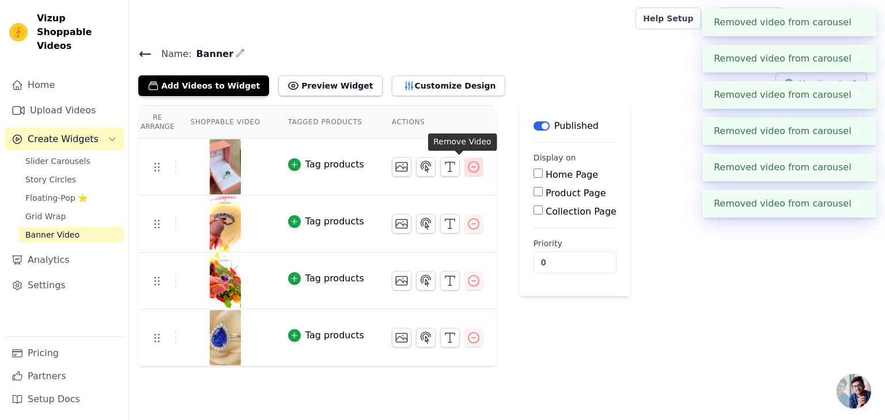
click at [467, 169] on icon "button" at bounding box center [474, 167] width 14 height 14
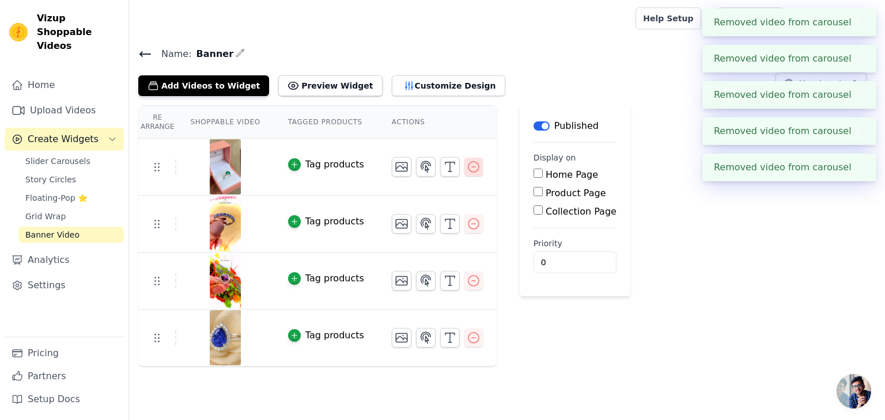
click at [467, 169] on icon "button" at bounding box center [474, 167] width 14 height 14
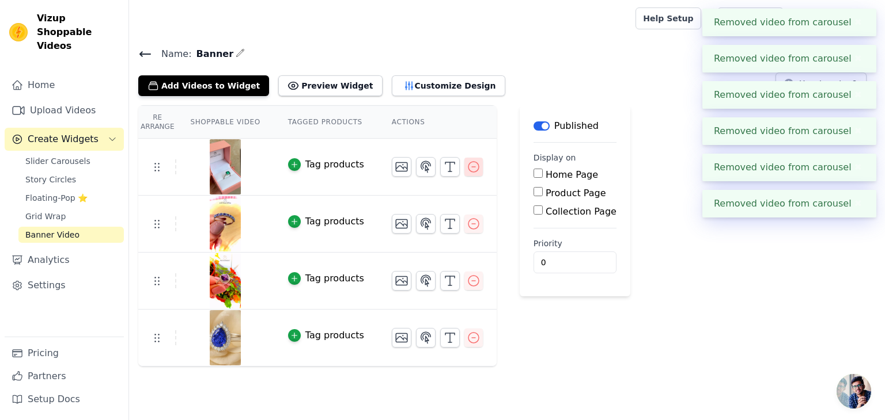
click at [467, 169] on icon "button" at bounding box center [474, 167] width 14 height 14
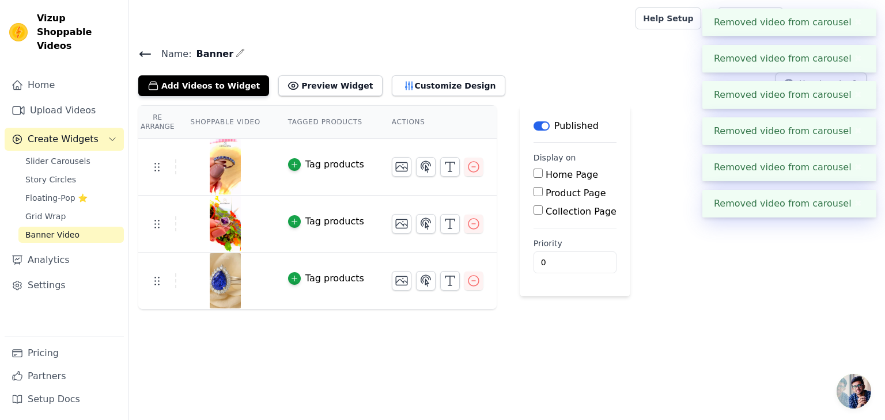
click at [467, 169] on icon "button" at bounding box center [474, 167] width 14 height 14
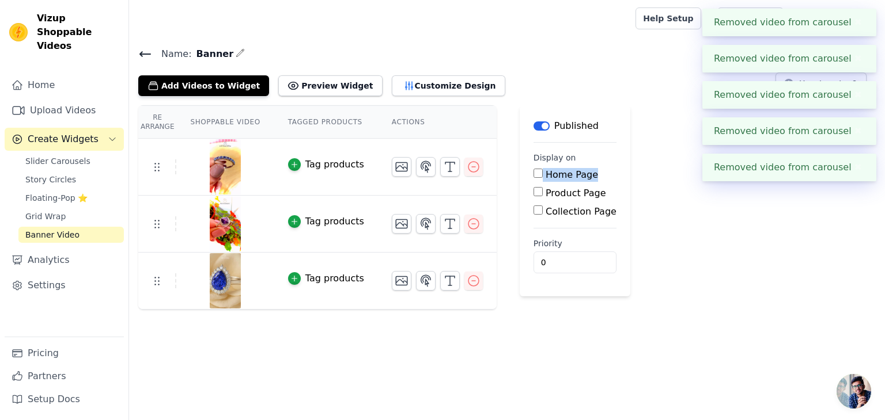
click at [456, 169] on div "Re Arrange Shoppable Video Tagged Products Actions Tag products Tag products Ta…" at bounding box center [507, 207] width 756 height 204
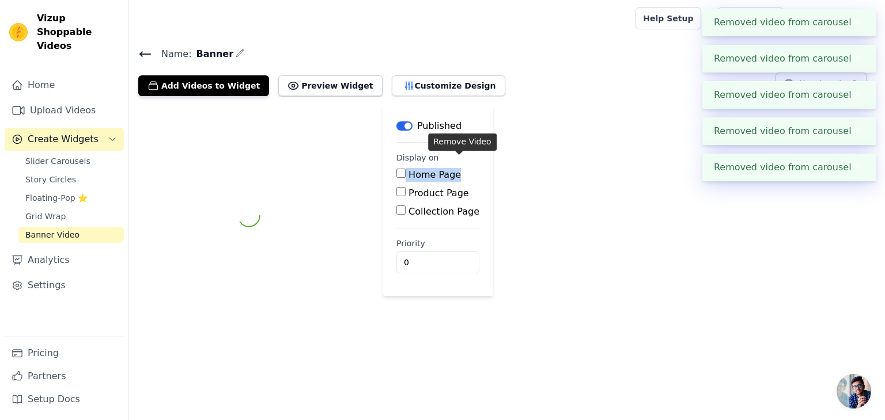
click at [456, 169] on div "Label Published Display on Home Page Product Page Collection Page Priority 0" at bounding box center [507, 215] width 756 height 221
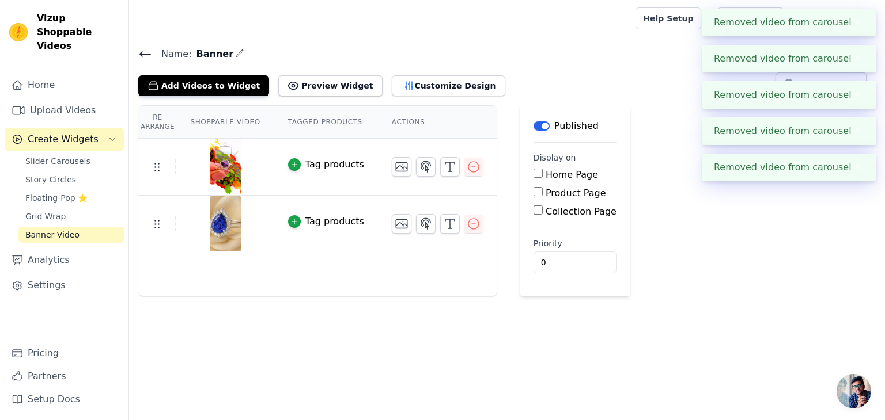
click at [467, 169] on icon "button" at bounding box center [474, 167] width 14 height 14
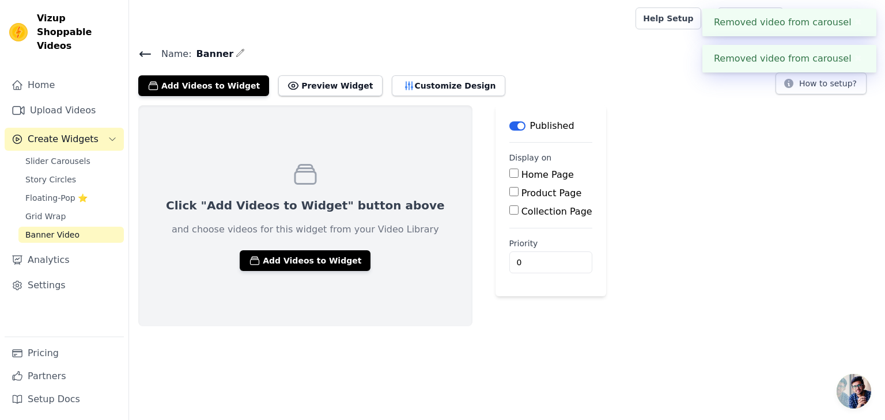
click at [142, 56] on icon at bounding box center [145, 54] width 10 height 5
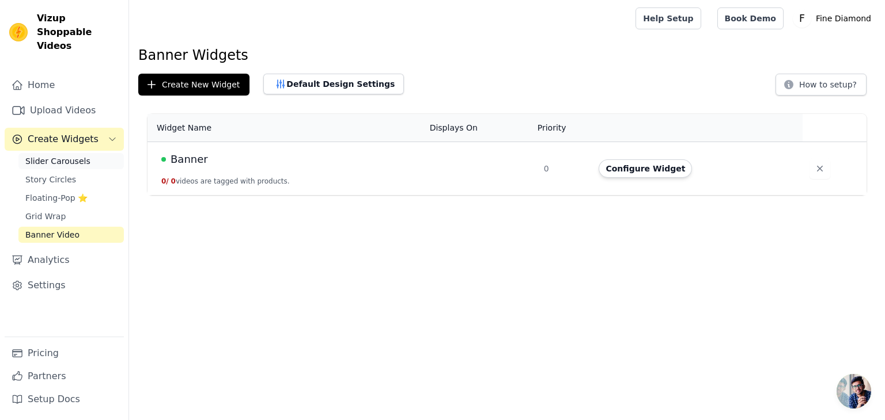
click at [43, 156] on span "Slider Carousels" at bounding box center [57, 162] width 65 height 12
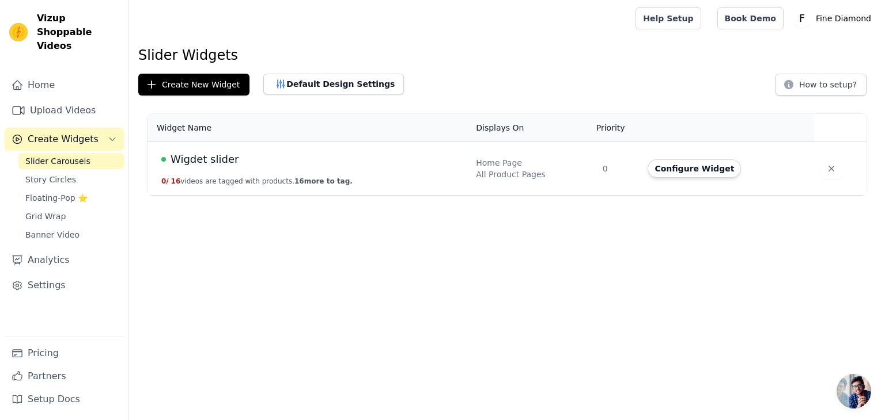
click at [320, 181] on span "16 more to tag." at bounding box center [323, 181] width 58 height 8
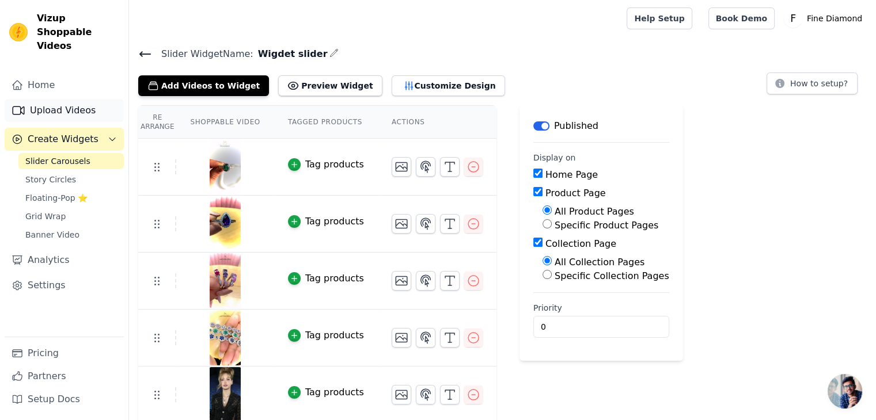
click at [60, 99] on link "Upload Videos" at bounding box center [64, 110] width 119 height 23
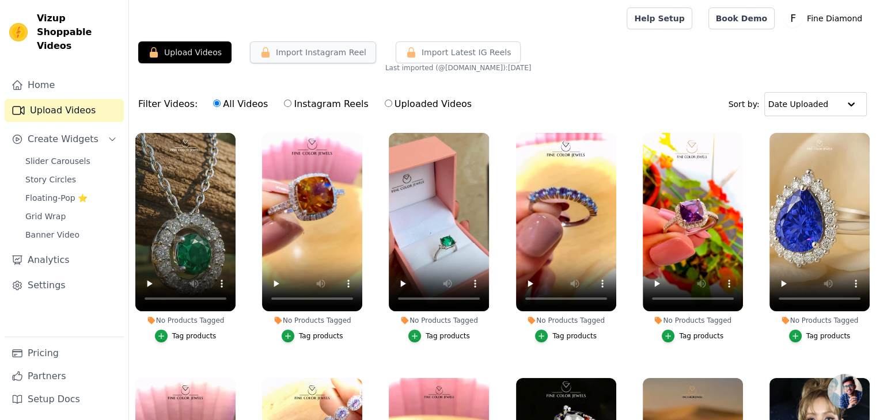
click at [306, 46] on button "Import Instagram Reel" at bounding box center [313, 52] width 126 height 22
click at [841, 19] on p "Fine Diamond" at bounding box center [834, 18] width 65 height 21
click at [797, 47] on link "Settings" at bounding box center [811, 47] width 111 height 21
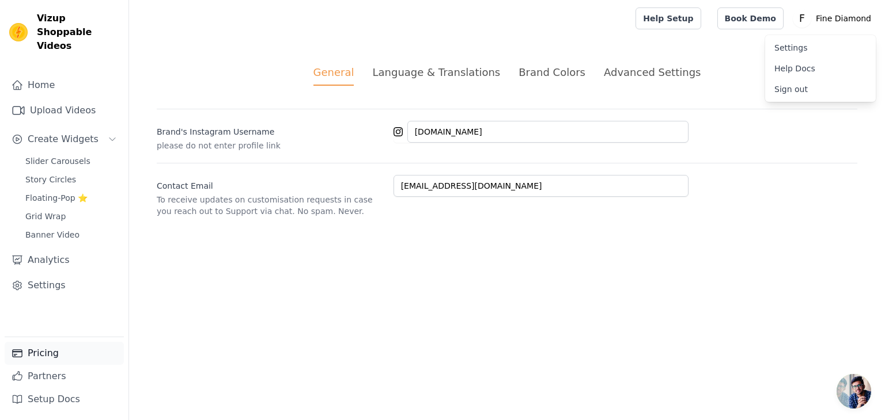
click at [44, 358] on link "Pricing" at bounding box center [64, 353] width 119 height 23
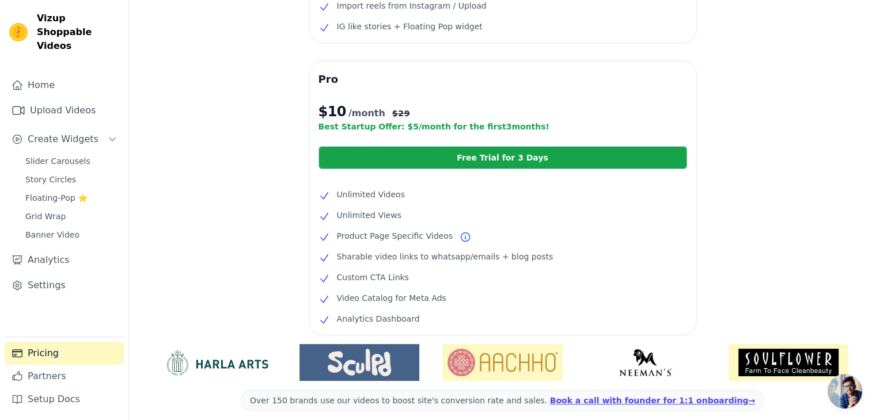
scroll to position [173, 0]
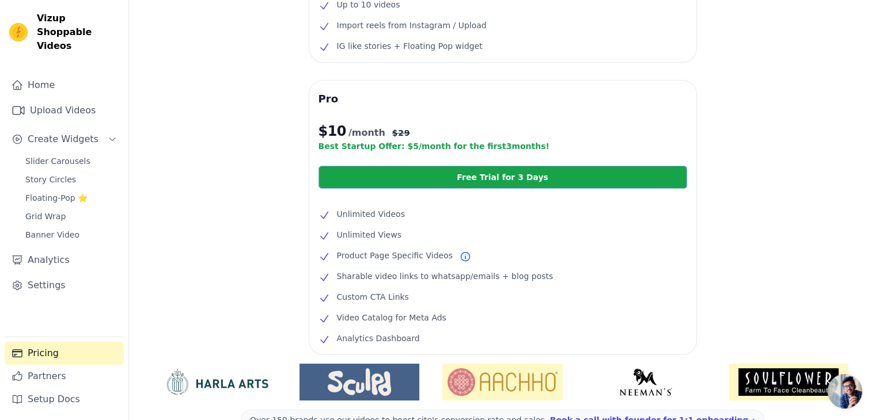
click at [503, 180] on link "Free Trial for 3 Days" at bounding box center [502, 177] width 369 height 23
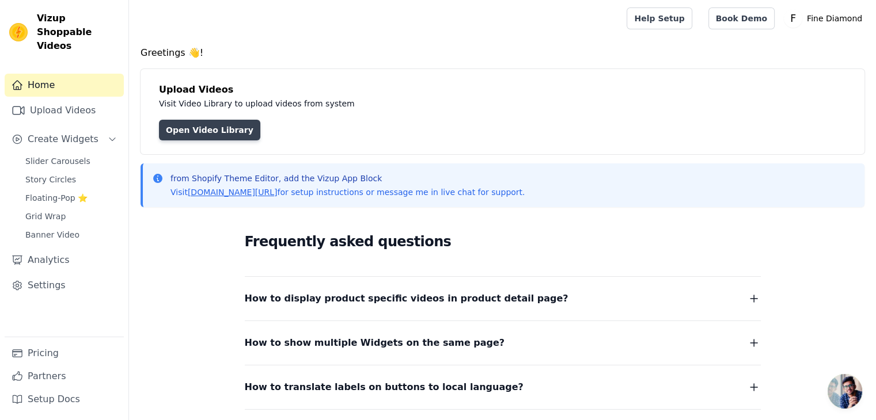
click at [186, 131] on link "Open Video Library" at bounding box center [209, 130] width 101 height 21
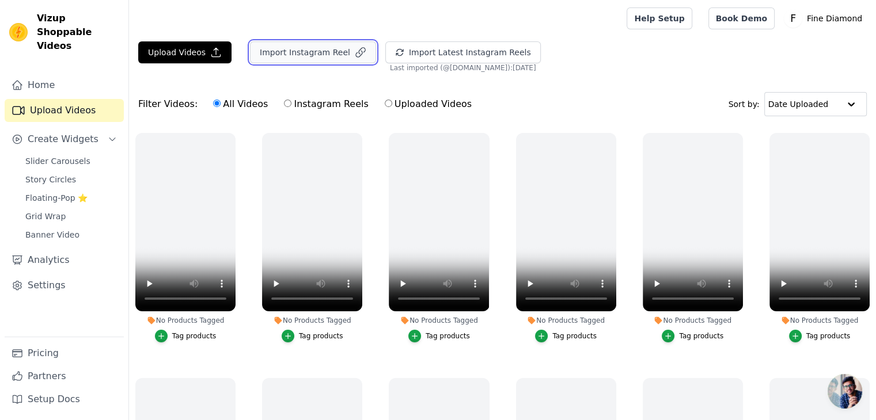
click at [329, 54] on button "Import Instagram Reel" at bounding box center [313, 52] width 126 height 22
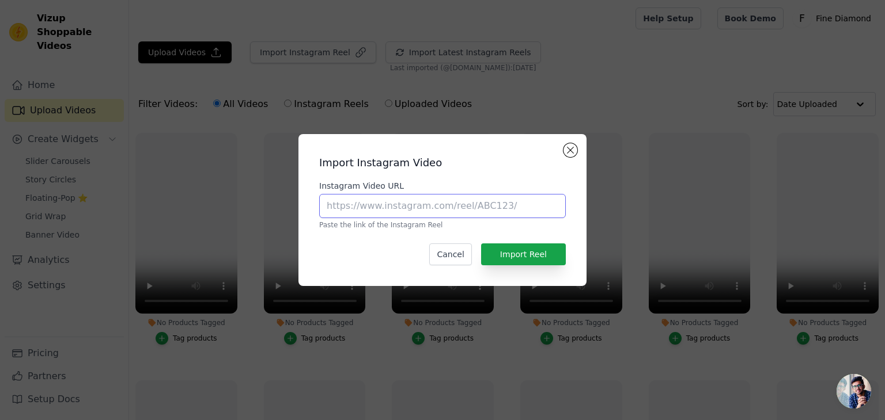
click at [359, 207] on input "Instagram Video URL" at bounding box center [442, 206] width 246 height 24
type input "w"
